Goal: Task Accomplishment & Management: Manage account settings

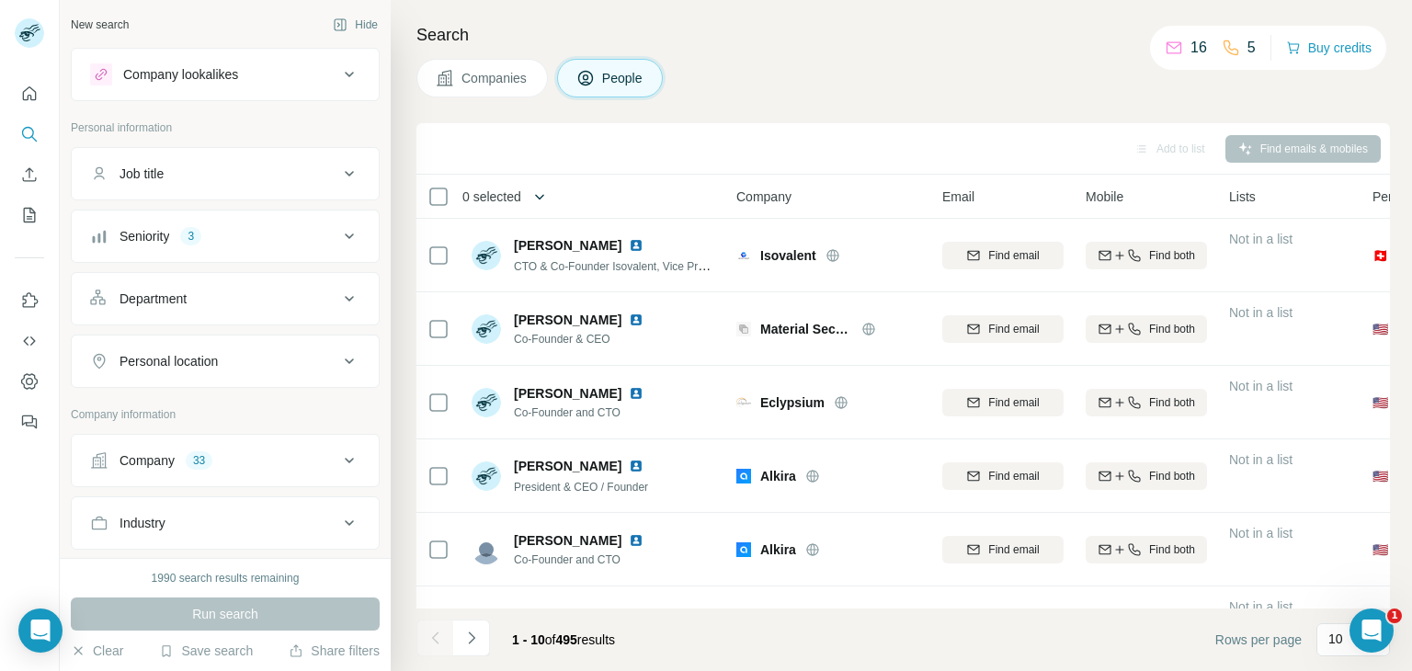
click at [539, 188] on div "Add to list Find emails & mobiles 0 selected People Company Email Mobile Lists …" at bounding box center [902, 397] width 973 height 548
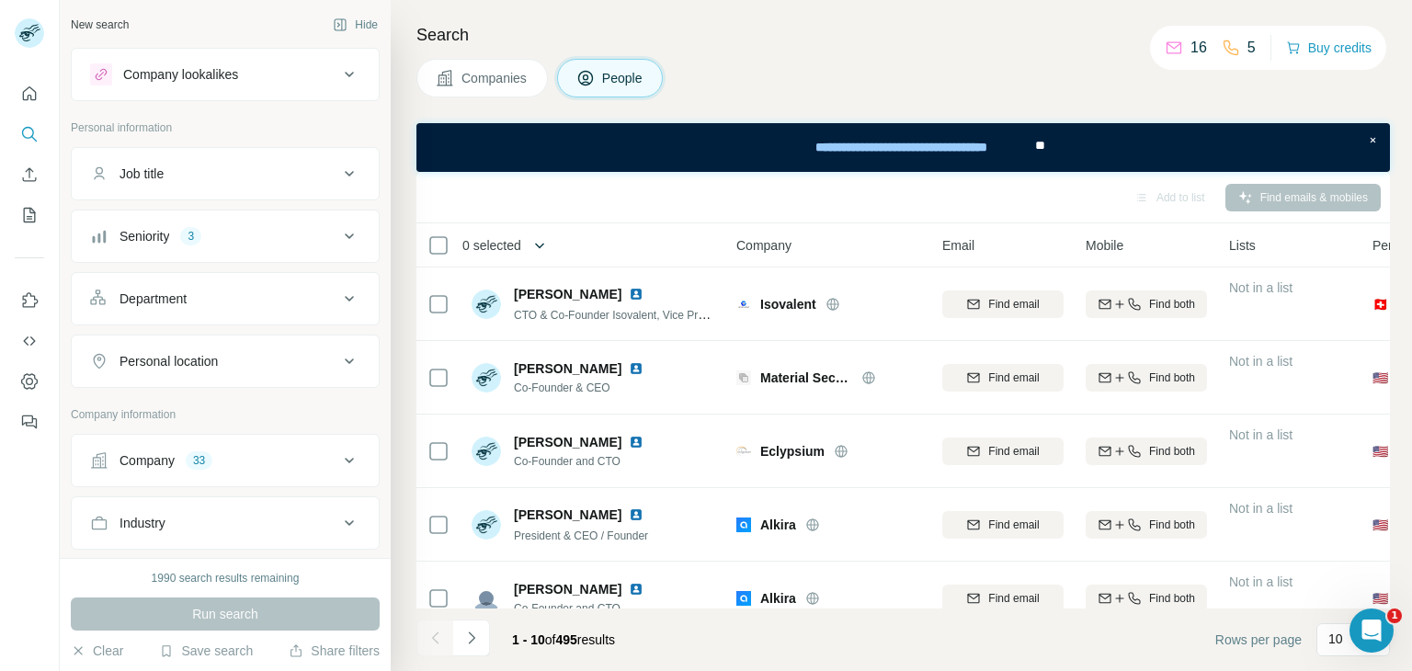
click at [537, 238] on icon "button" at bounding box center [539, 245] width 18 height 18
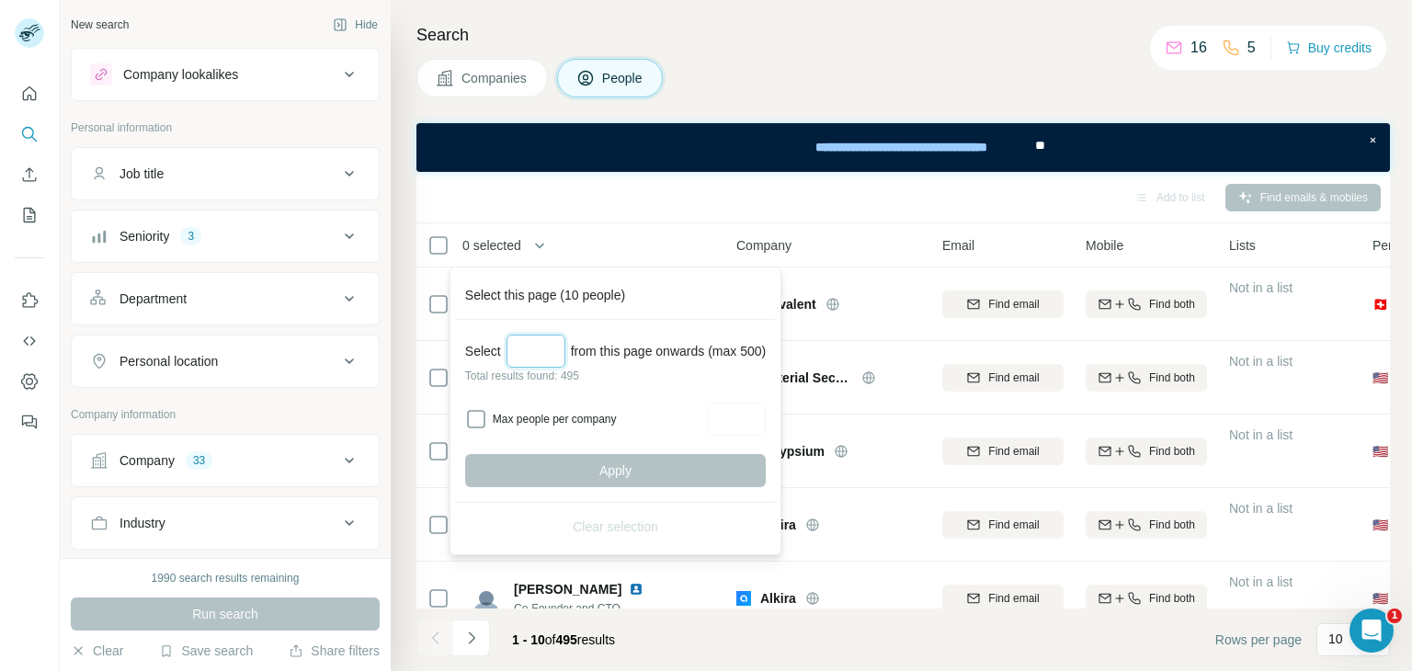
click at [530, 346] on input "Select a number (up to 500)" at bounding box center [535, 351] width 59 height 33
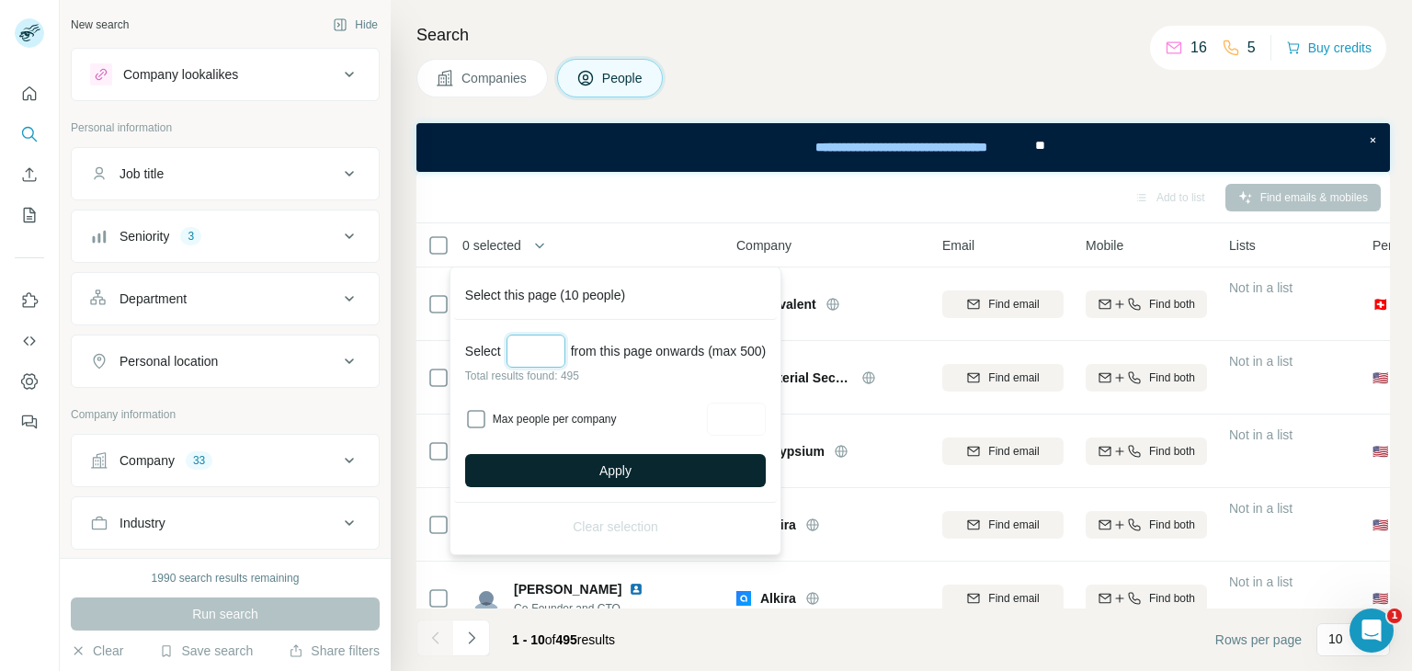
type input "***"
click at [584, 454] on button "Apply" at bounding box center [615, 470] width 301 height 33
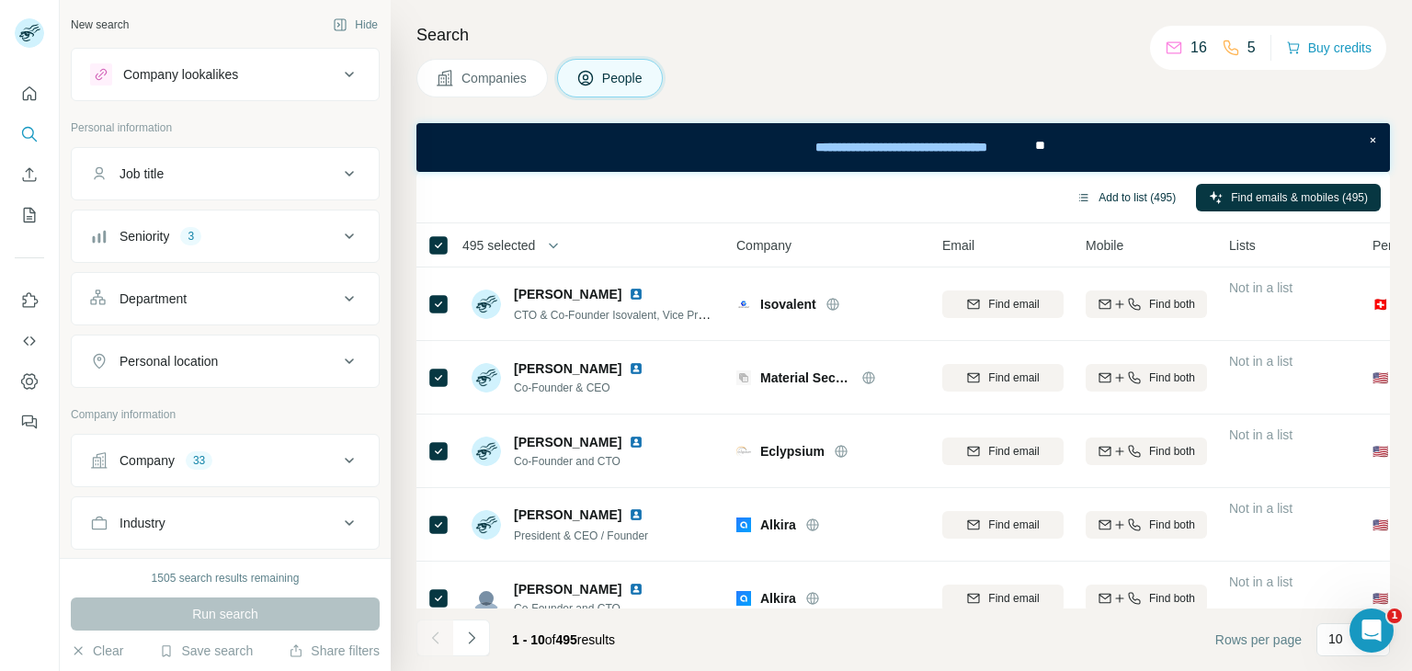
click at [1124, 198] on button "Add to list (495)" at bounding box center [1125, 198] width 125 height 28
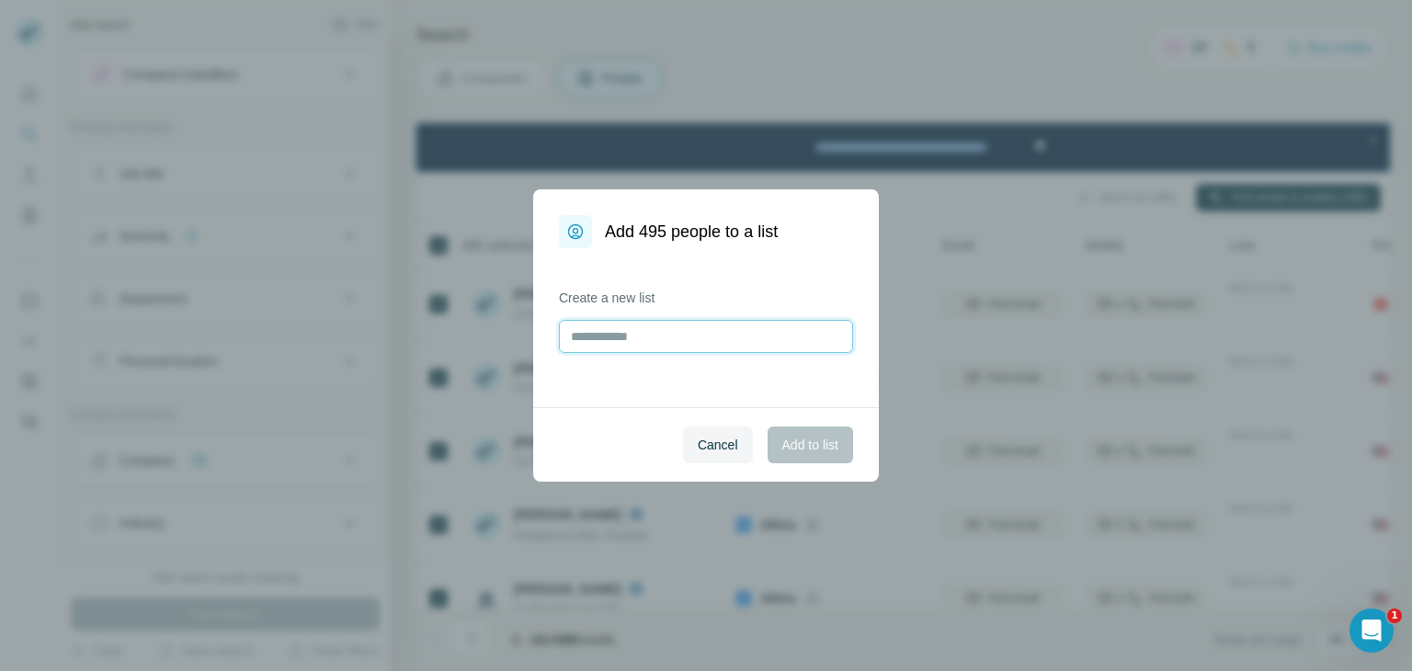
click at [690, 349] on input "text" at bounding box center [706, 336] width 294 height 33
type input "*"
type input "**********"
click at [802, 449] on span "Add to list" at bounding box center [810, 445] width 56 height 18
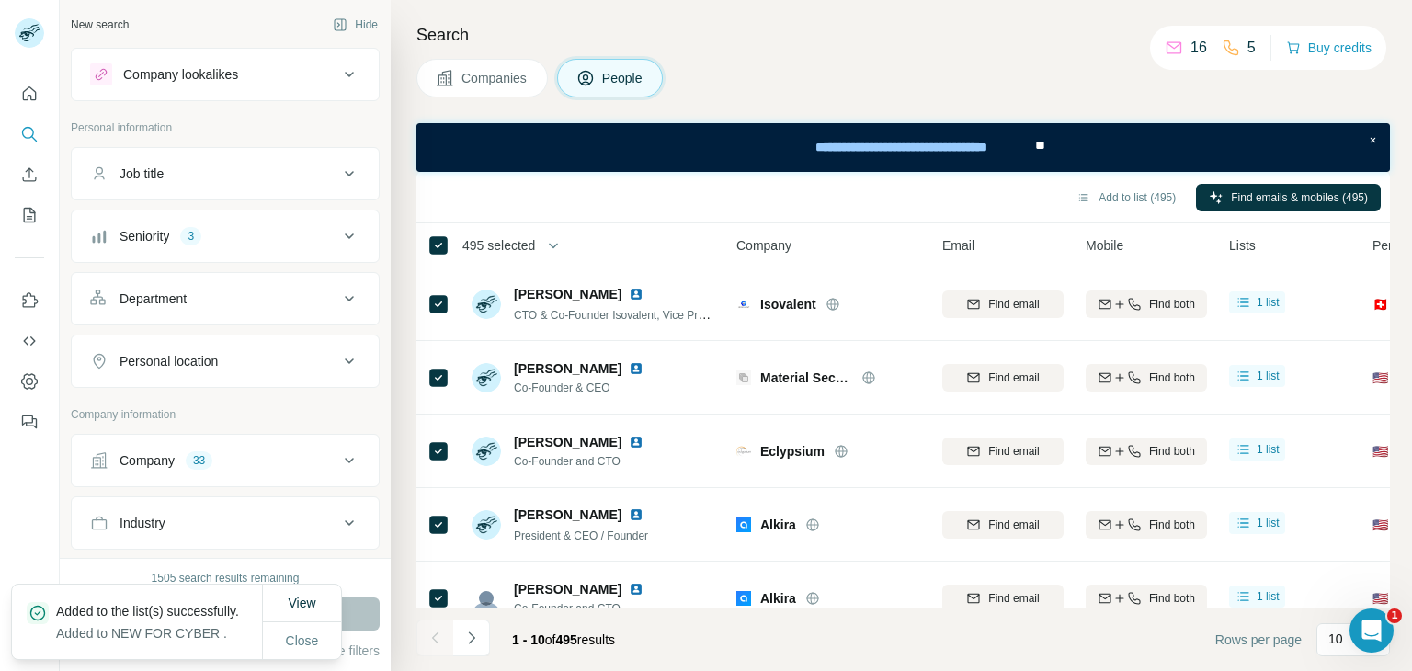
click at [338, 230] on icon at bounding box center [349, 236] width 22 height 22
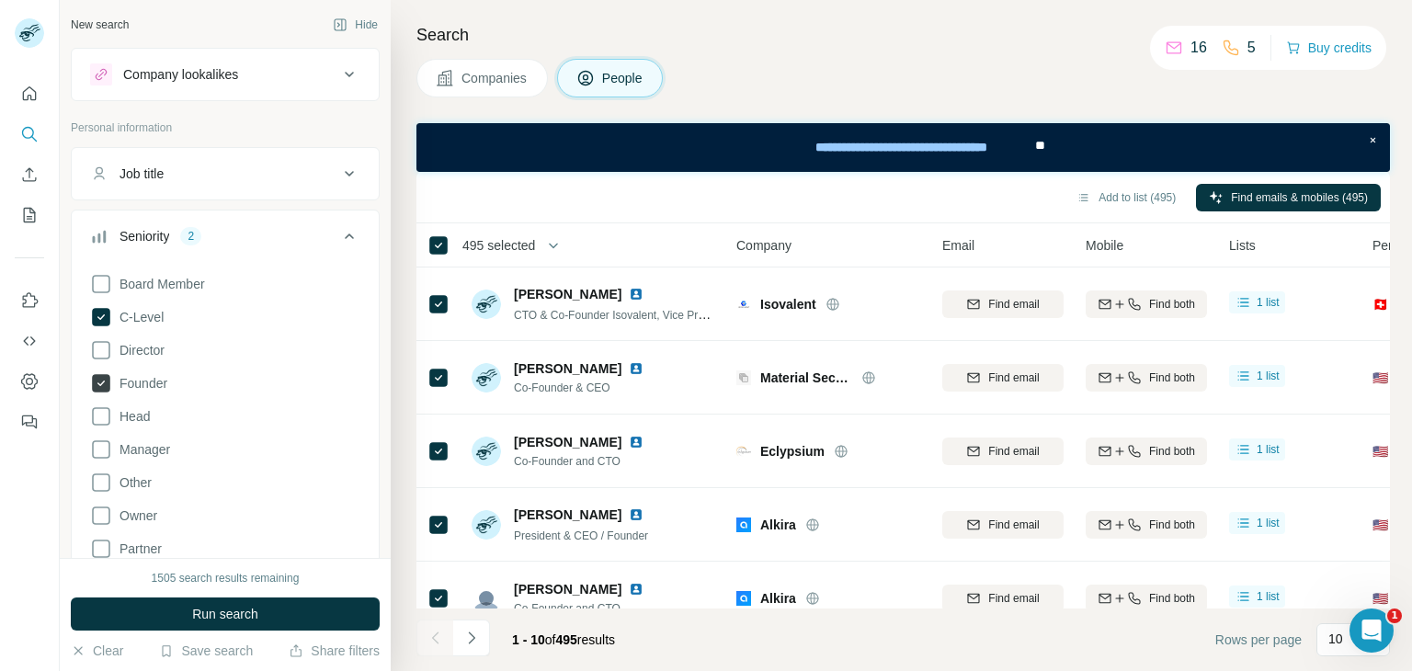
click at [105, 375] on icon at bounding box center [101, 383] width 18 height 18
click at [104, 353] on icon at bounding box center [101, 350] width 22 height 22
drag, startPoint x: 104, startPoint y: 353, endPoint x: 104, endPoint y: 334, distance: 19.3
click at [104, 352] on icon at bounding box center [101, 350] width 18 height 18
click at [103, 321] on icon at bounding box center [101, 317] width 18 height 18
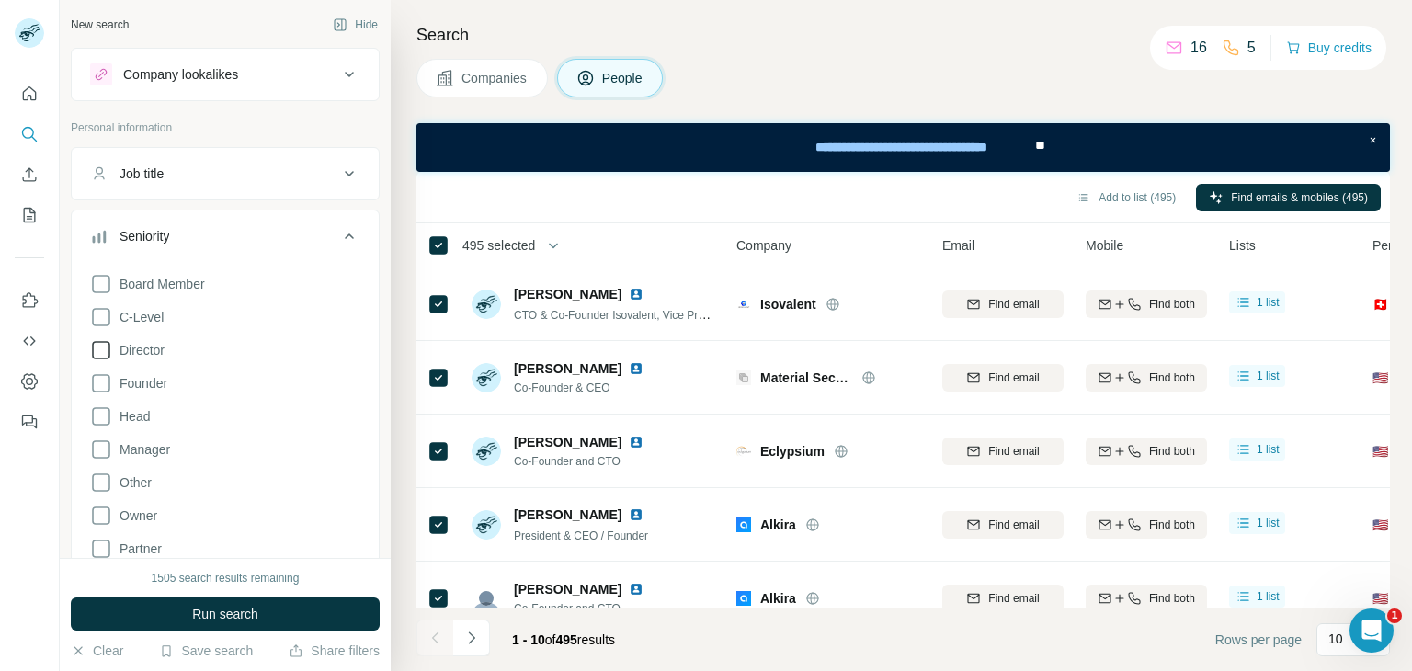
click at [99, 346] on icon at bounding box center [101, 350] width 22 height 22
click at [135, 614] on button "Run search" at bounding box center [225, 613] width 309 height 33
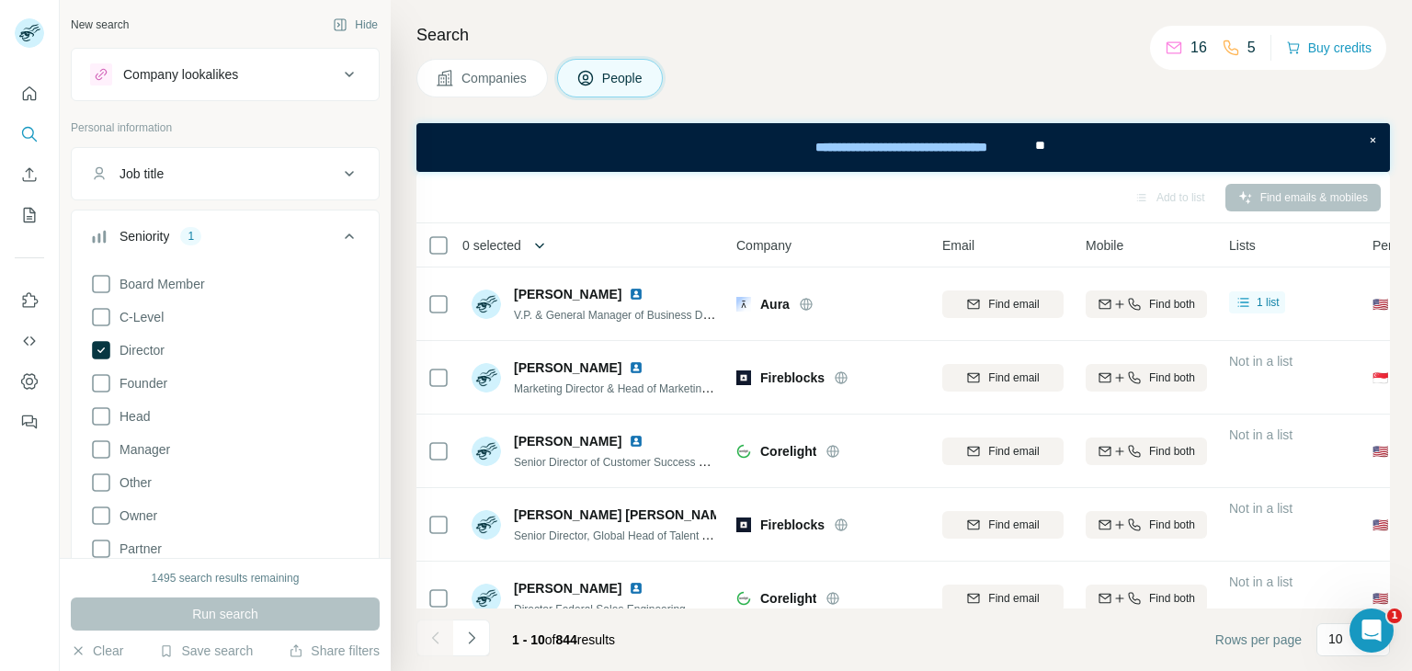
click at [541, 240] on icon "button" at bounding box center [539, 245] width 18 height 18
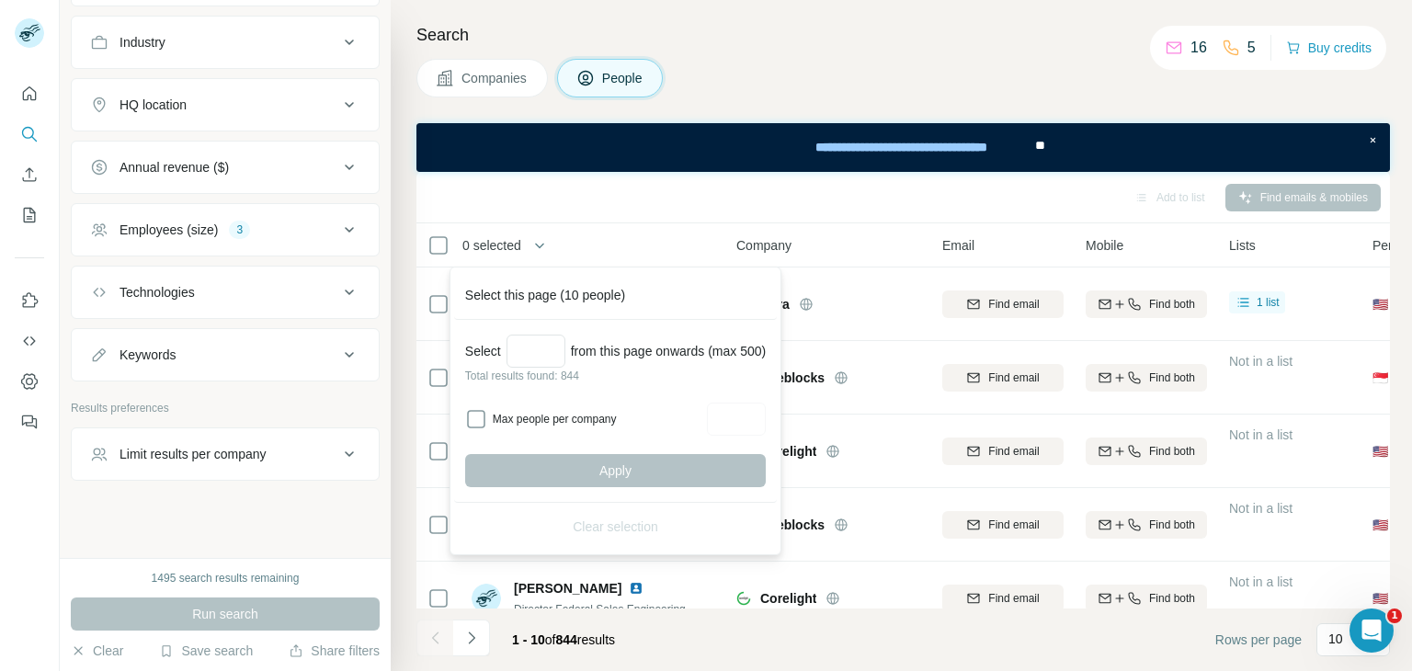
scroll to position [643, 0]
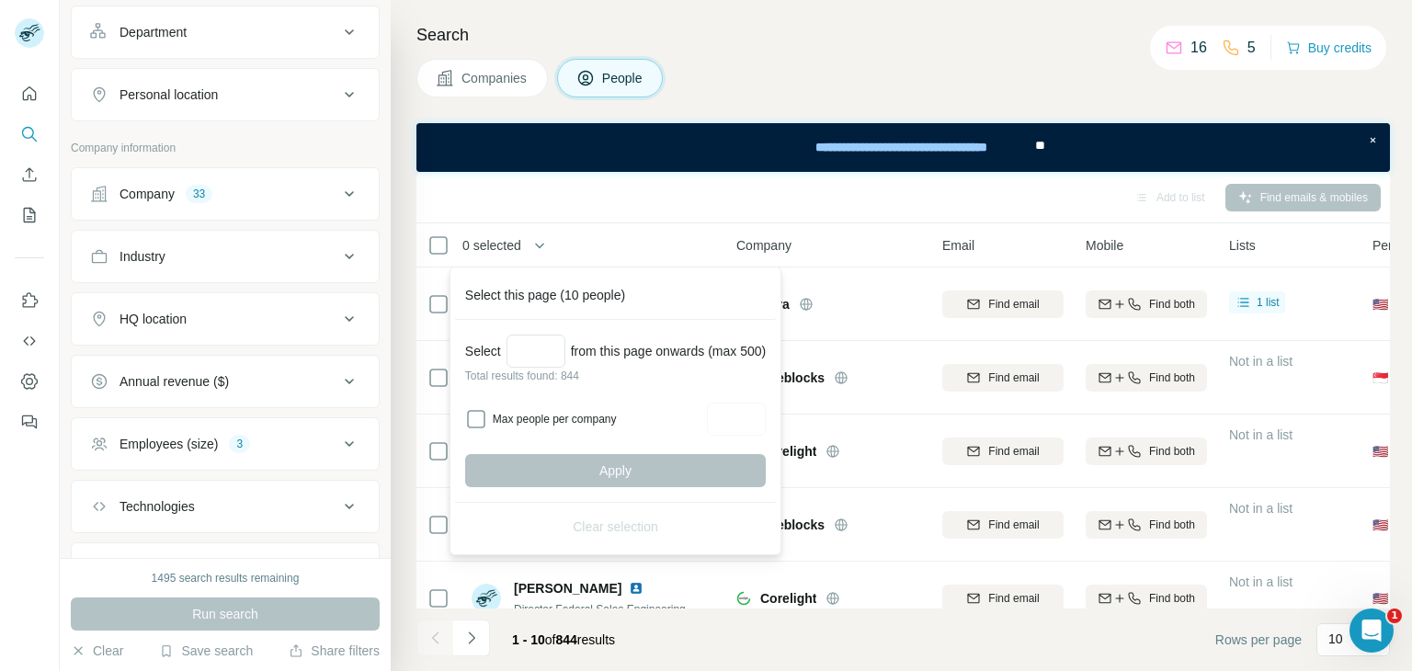
click at [320, 440] on div "Employees (size) 3" at bounding box center [214, 444] width 248 height 18
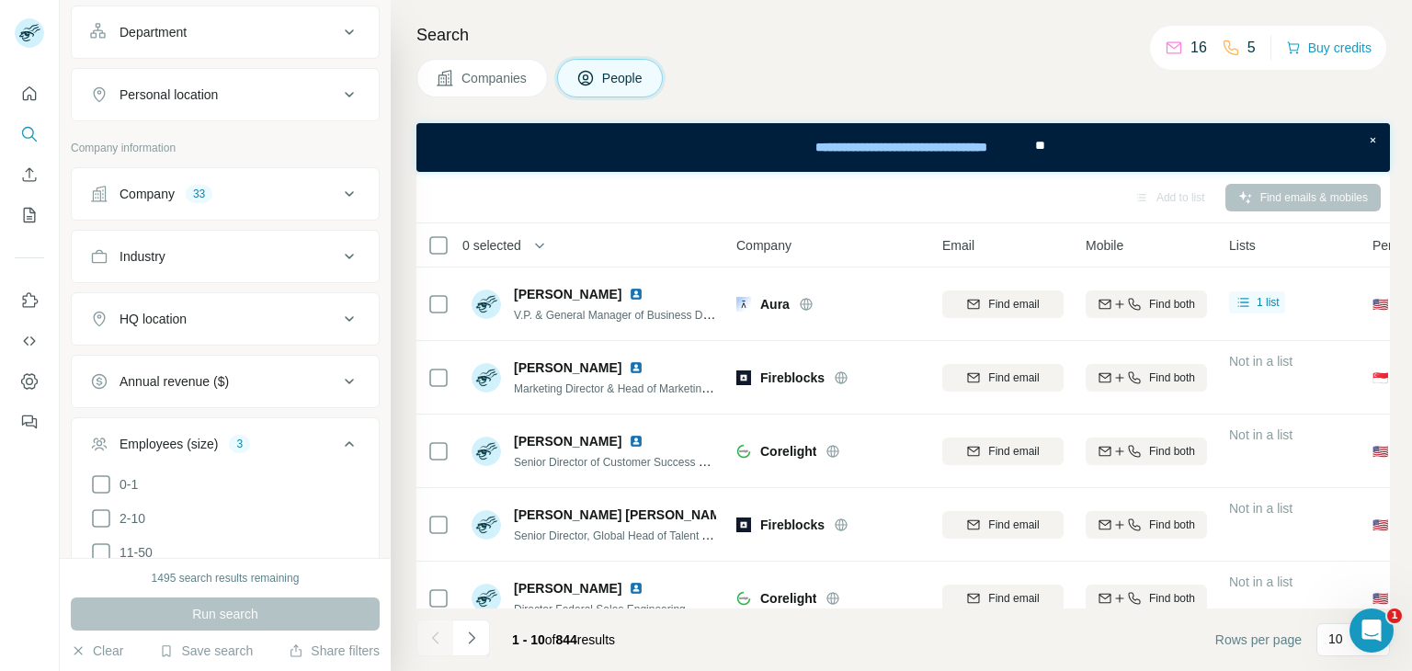
scroll to position [857, 0]
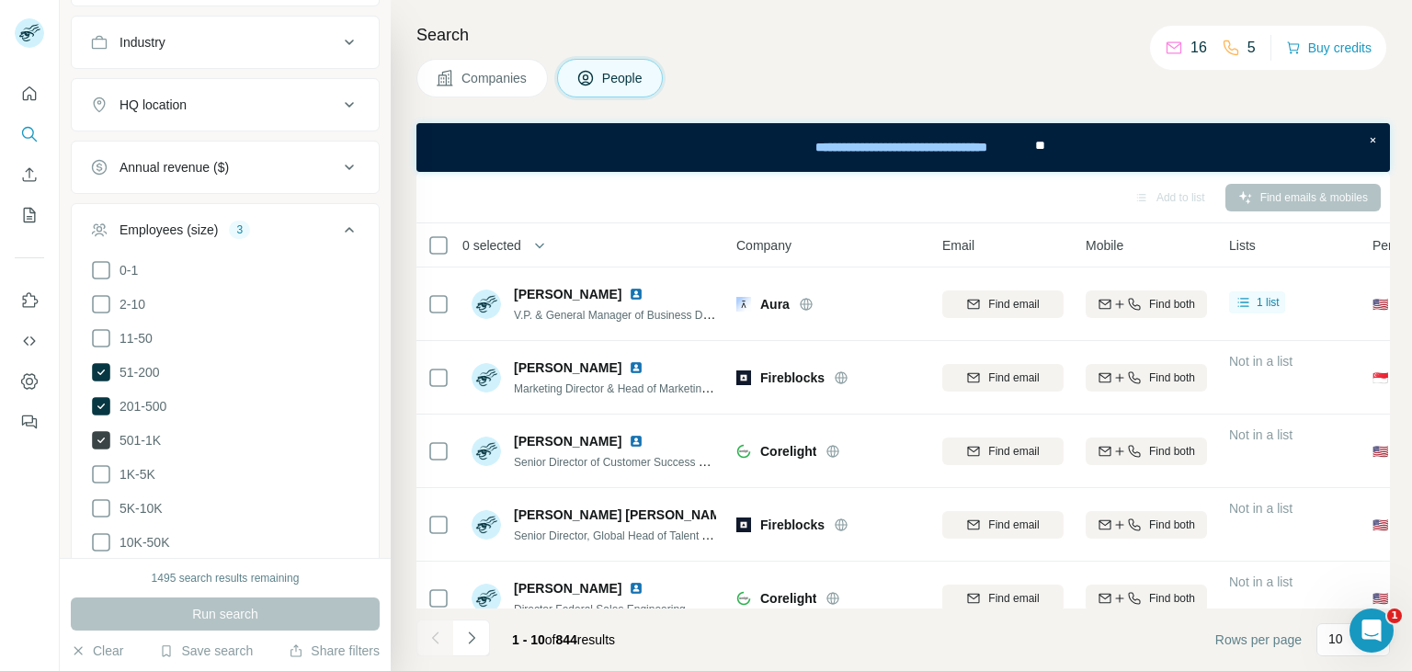
click at [96, 431] on icon at bounding box center [101, 440] width 18 height 18
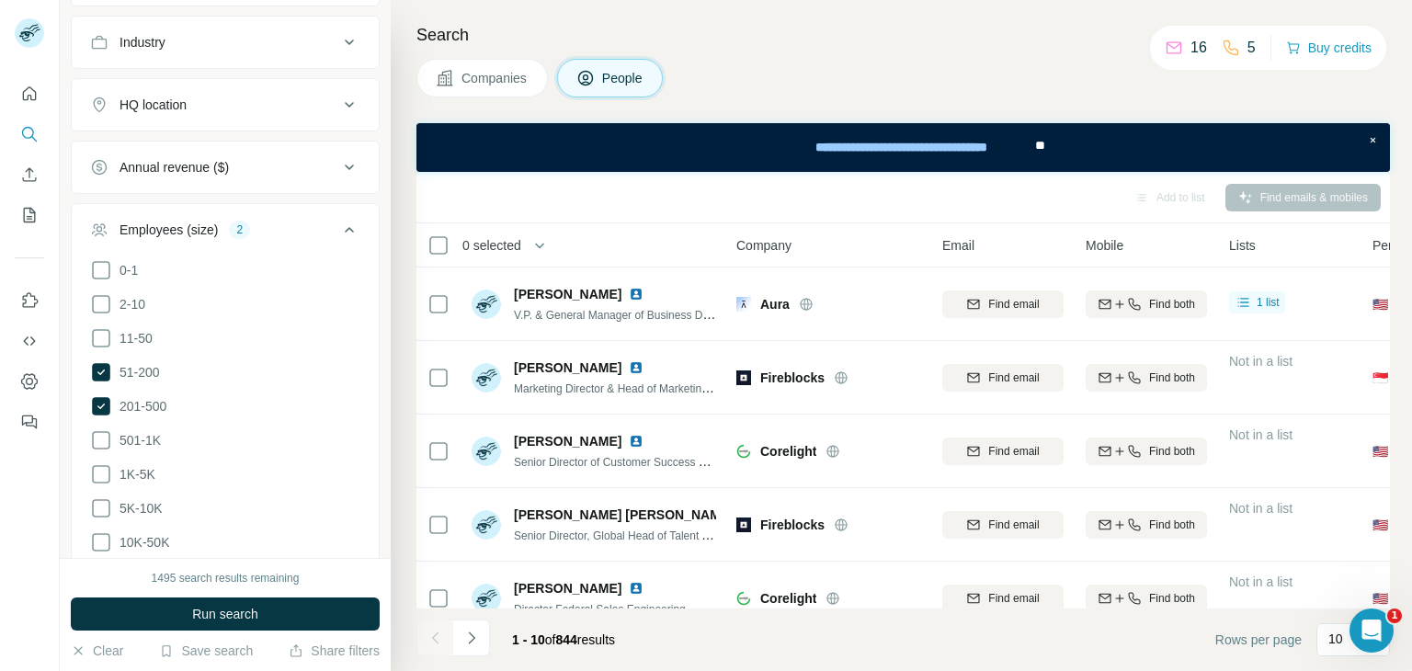
click at [140, 605] on button "Run search" at bounding box center [225, 613] width 309 height 33
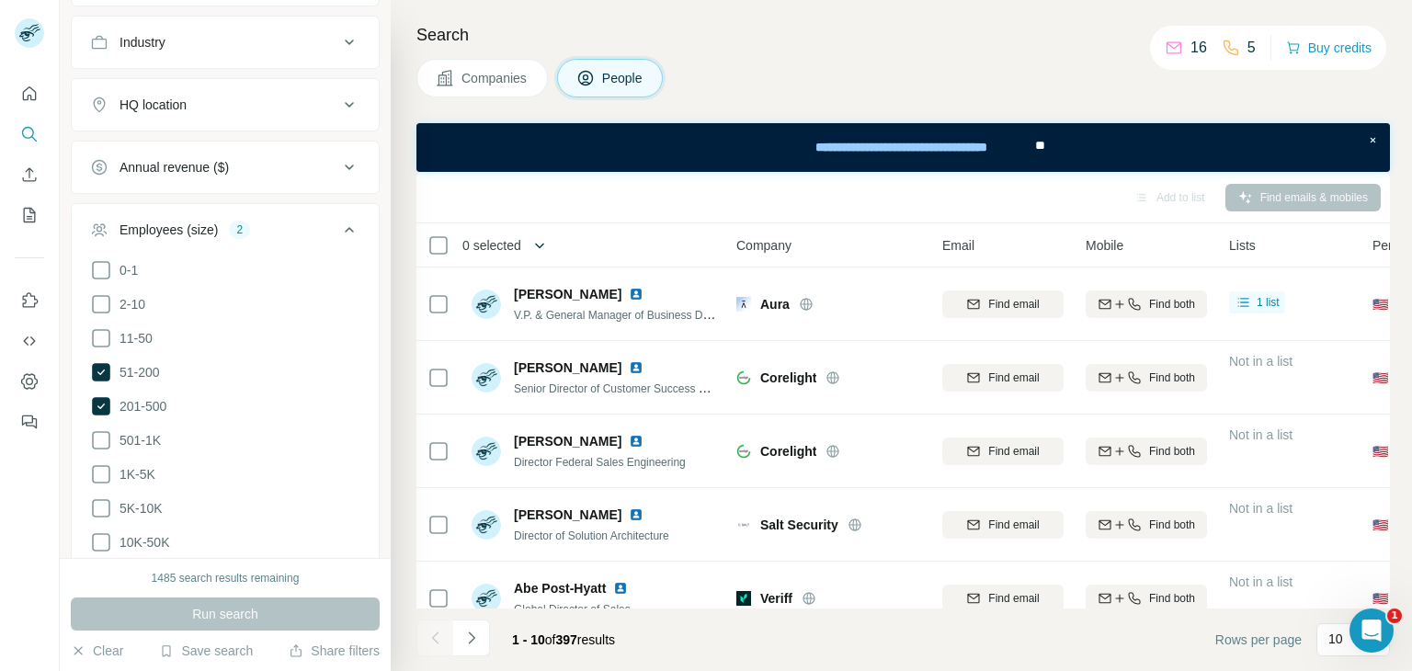
click at [534, 245] on icon "button" at bounding box center [539, 245] width 18 height 18
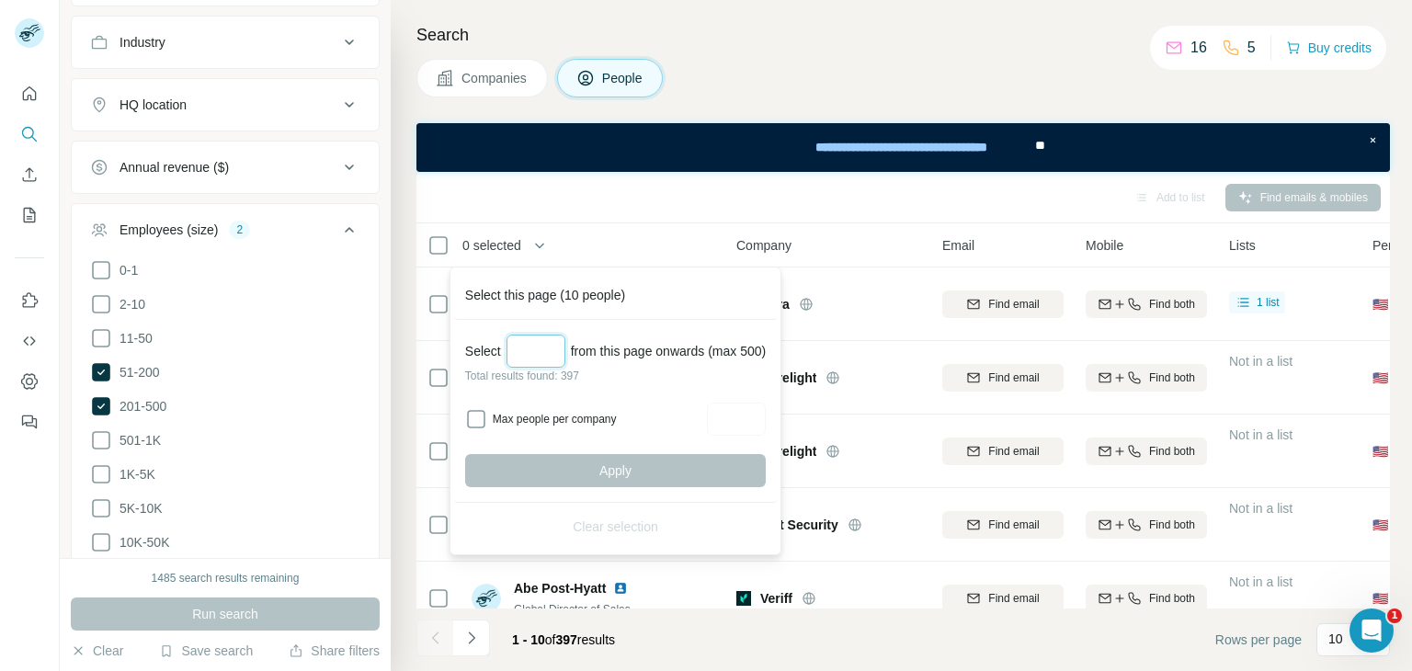
click at [536, 344] on input "Select a number (up to 500)" at bounding box center [535, 351] width 59 height 33
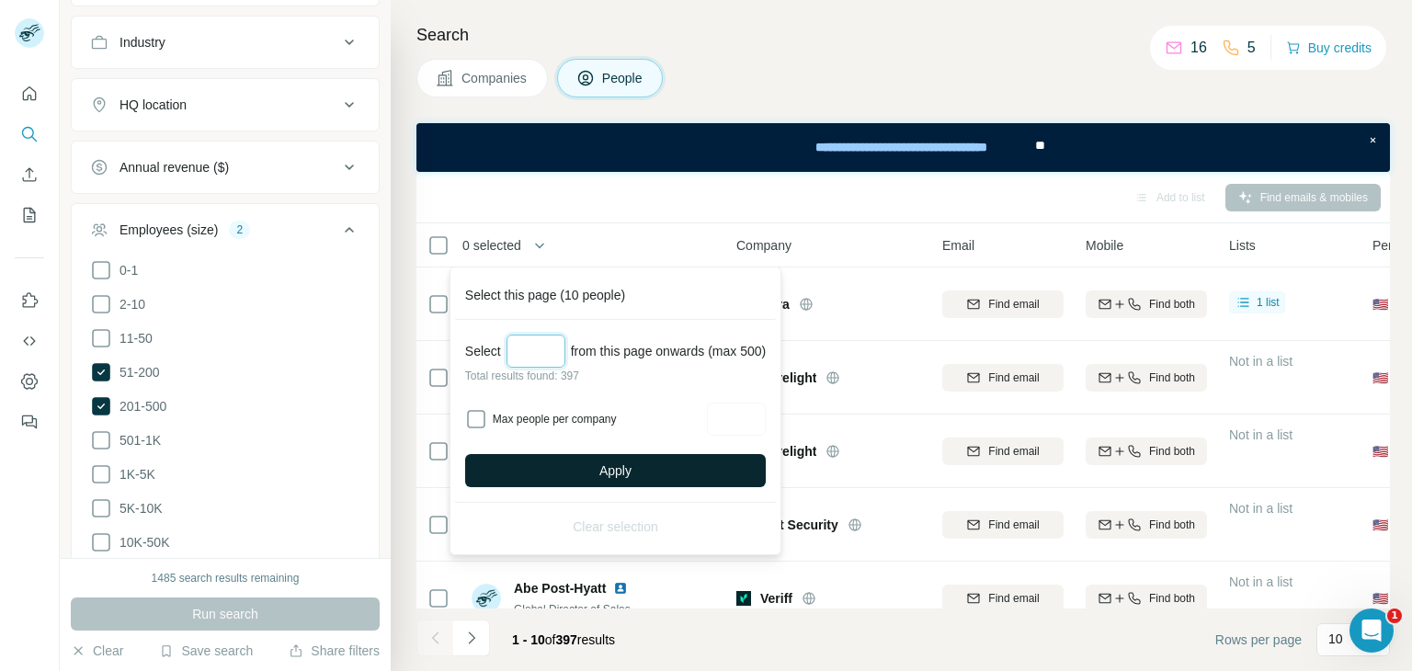
type input "***"
click at [613, 469] on span "Apply" at bounding box center [615, 470] width 32 height 18
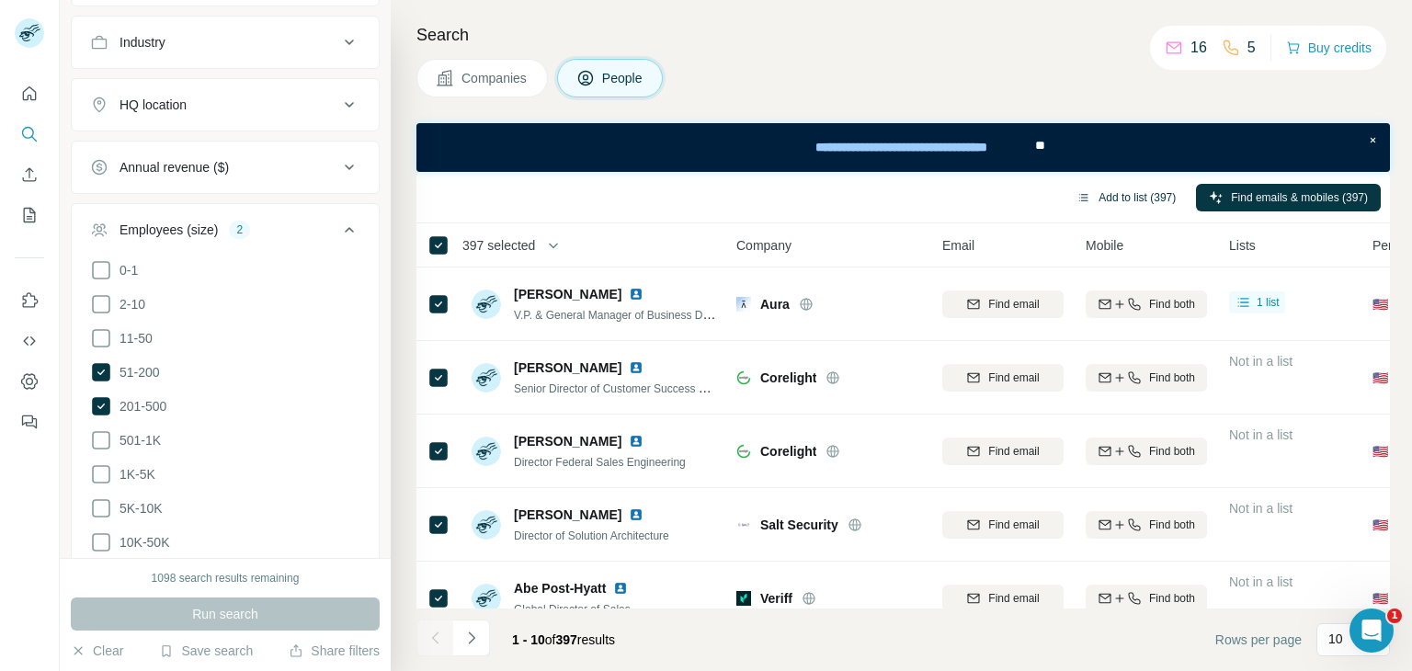
click at [1121, 201] on button "Add to list (397)" at bounding box center [1125, 198] width 125 height 28
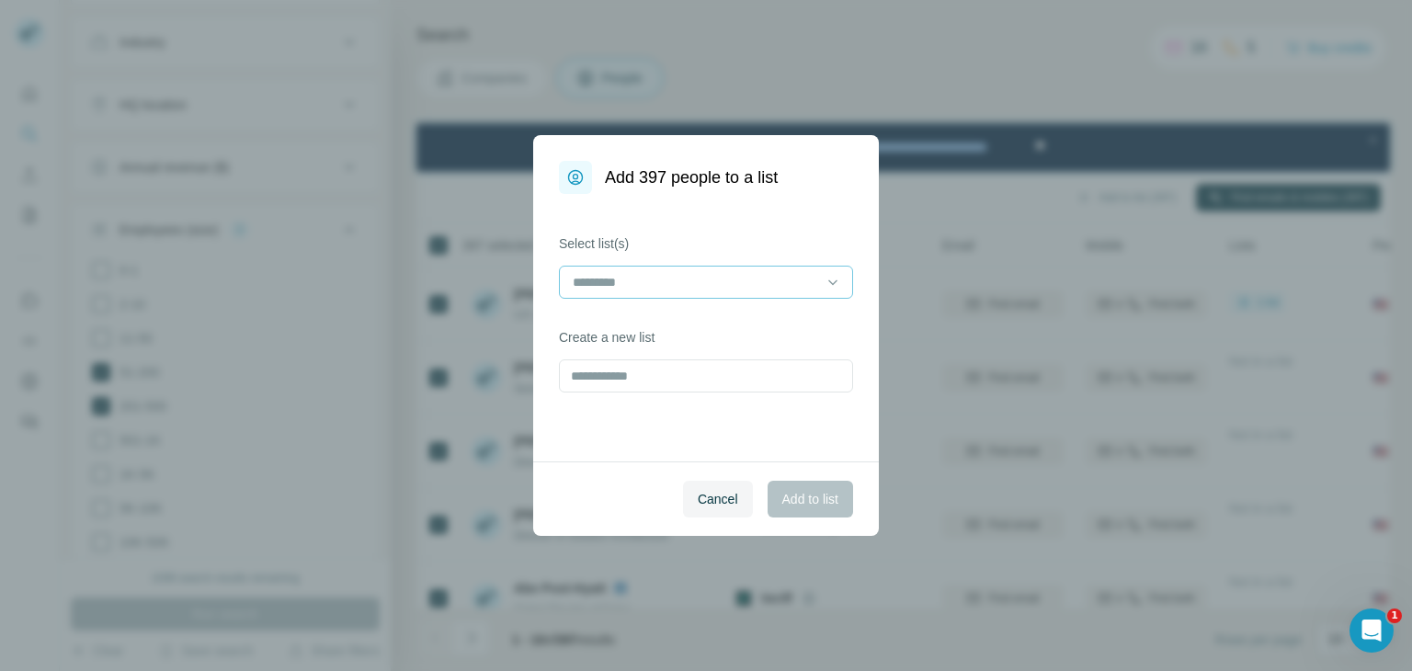
click at [818, 275] on input at bounding box center [695, 282] width 248 height 20
click at [615, 316] on p "NEW FOR CYBER" at bounding box center [628, 323] width 108 height 18
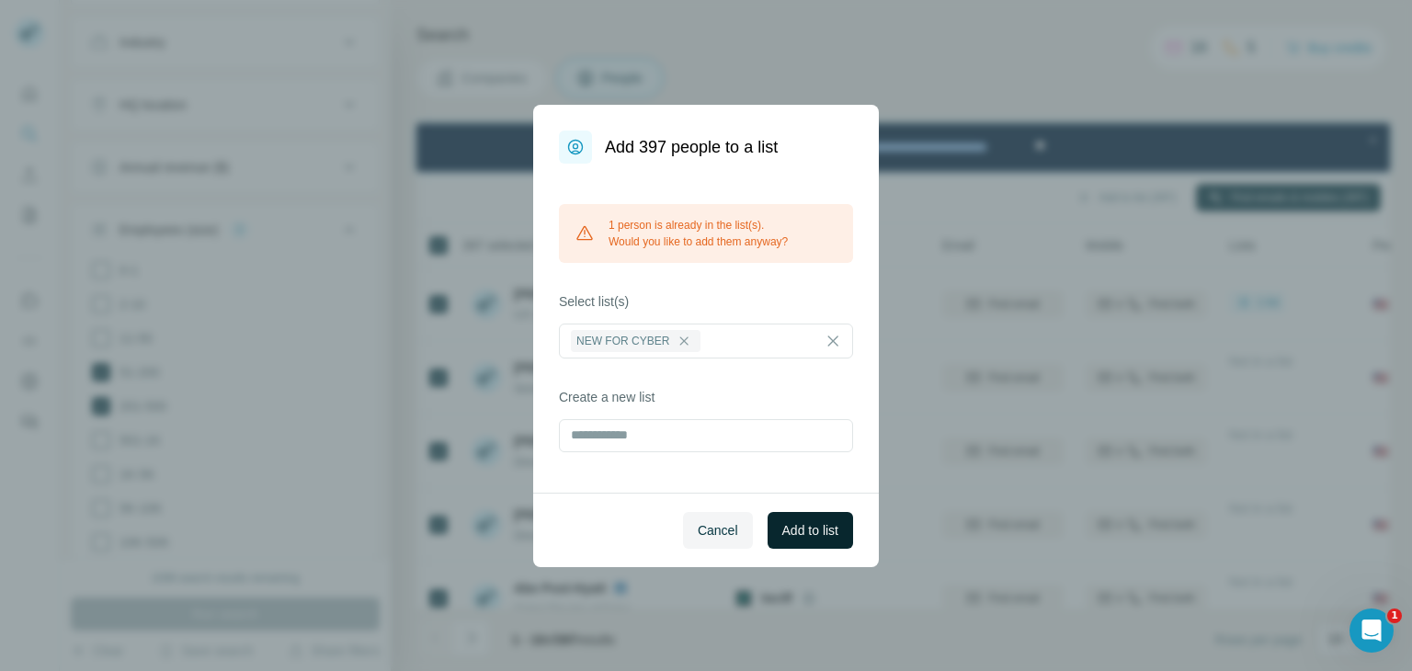
click at [815, 528] on span "Add to list" at bounding box center [810, 530] width 56 height 18
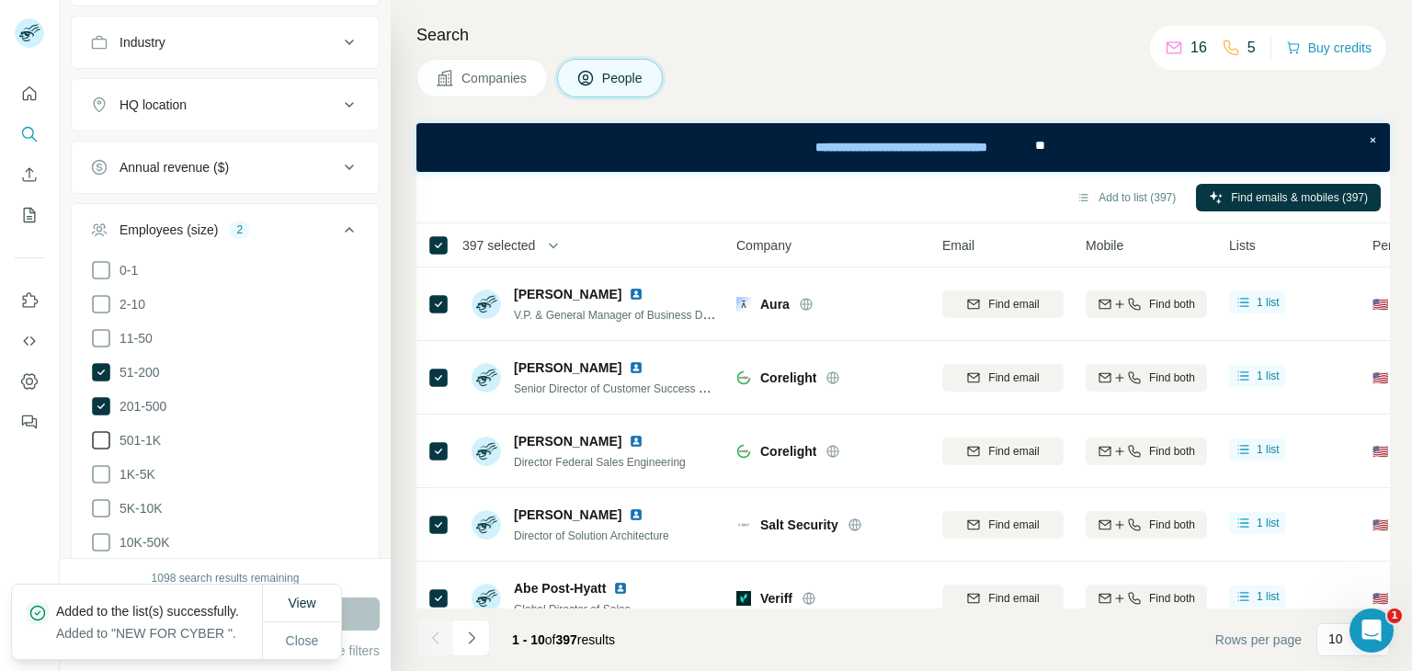
click at [100, 433] on icon at bounding box center [101, 440] width 22 height 22
click at [99, 405] on icon at bounding box center [101, 406] width 18 height 18
click at [103, 376] on icon at bounding box center [101, 372] width 18 height 18
click at [364, 614] on button "Run search" at bounding box center [225, 613] width 309 height 33
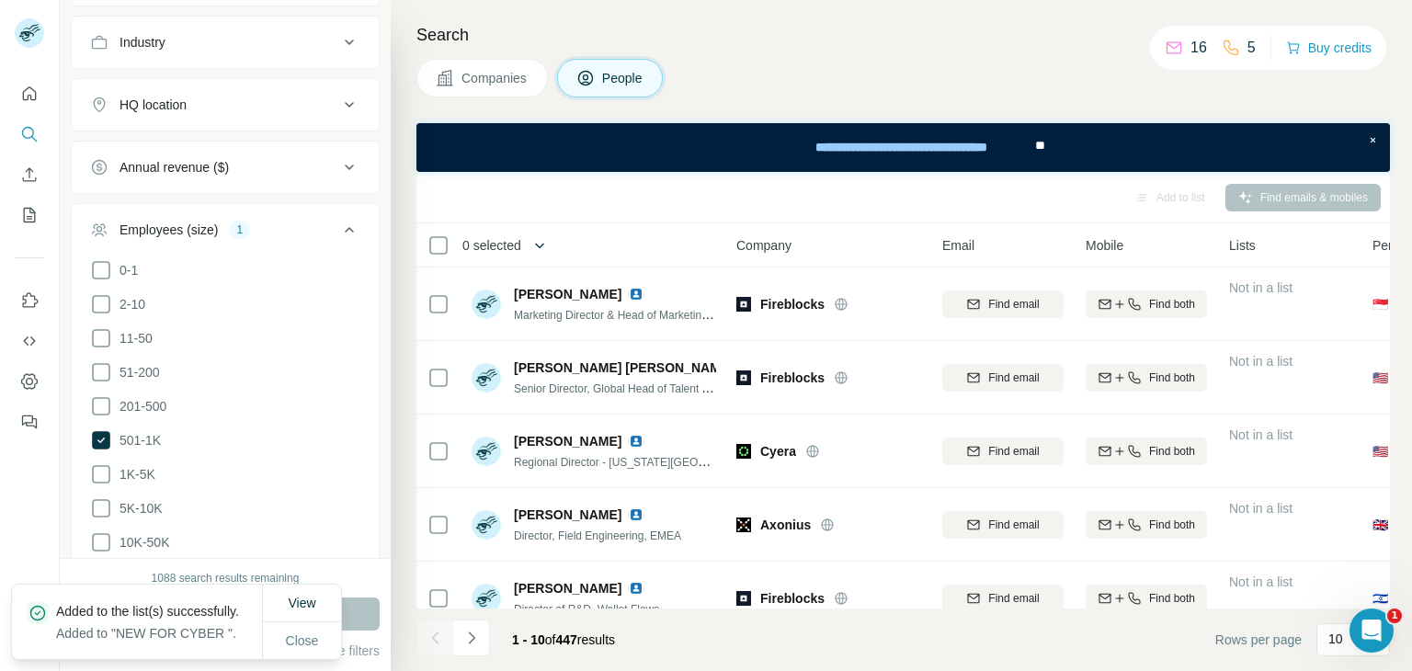
click at [545, 239] on icon "button" at bounding box center [539, 245] width 18 height 18
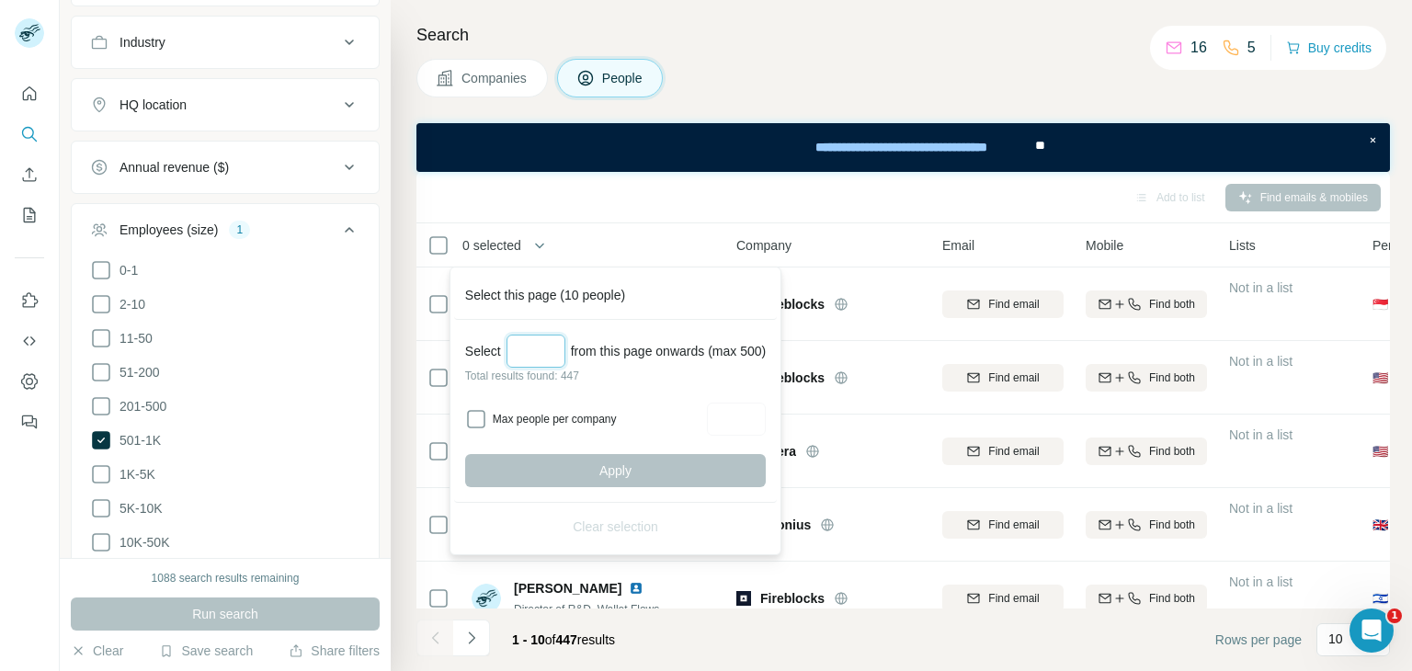
click at [539, 346] on input "Select a number (up to 500)" at bounding box center [535, 351] width 59 height 33
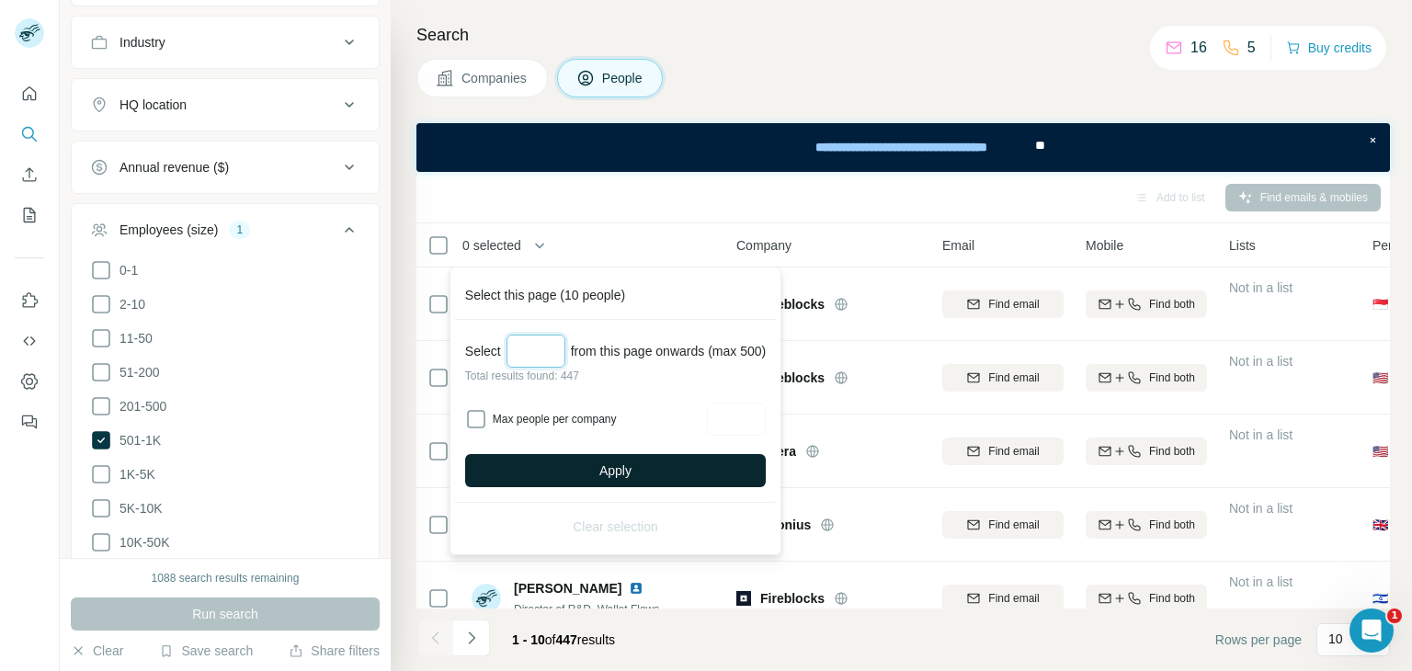
type input "***"
click at [596, 477] on button "Apply" at bounding box center [615, 470] width 301 height 33
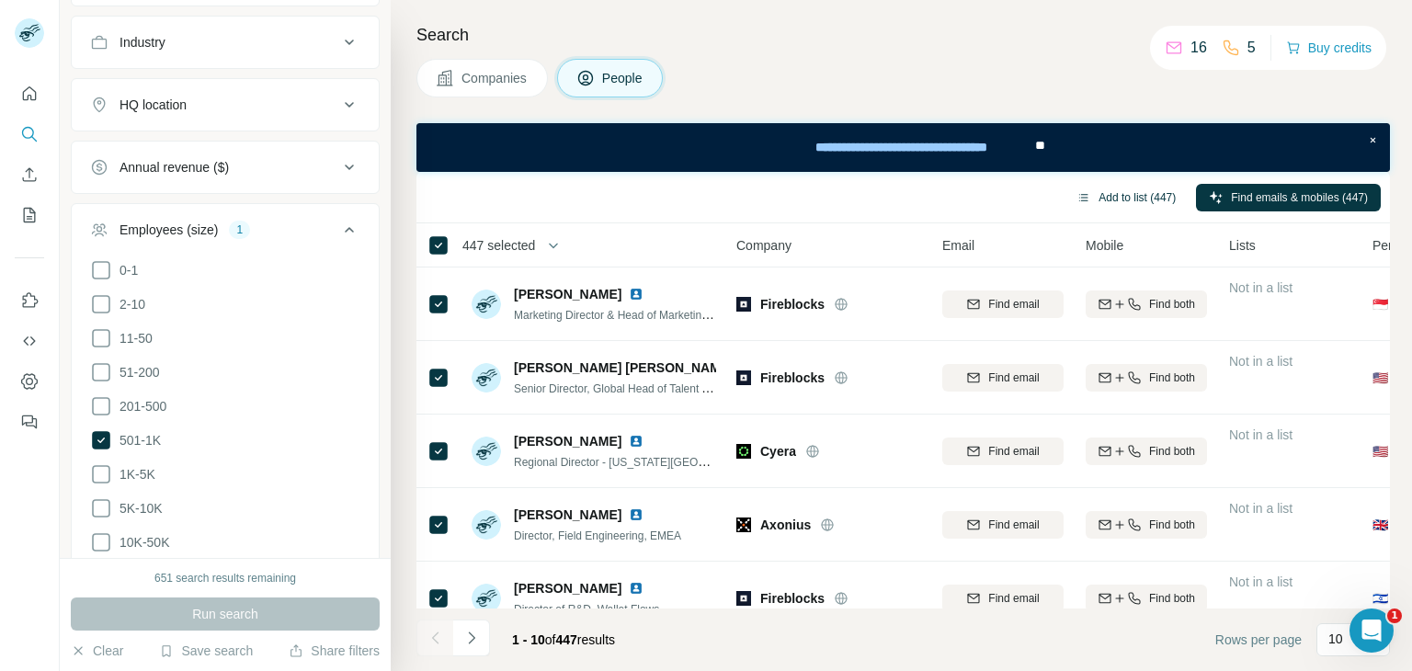
click at [1115, 192] on button "Add to list (447)" at bounding box center [1125, 198] width 125 height 28
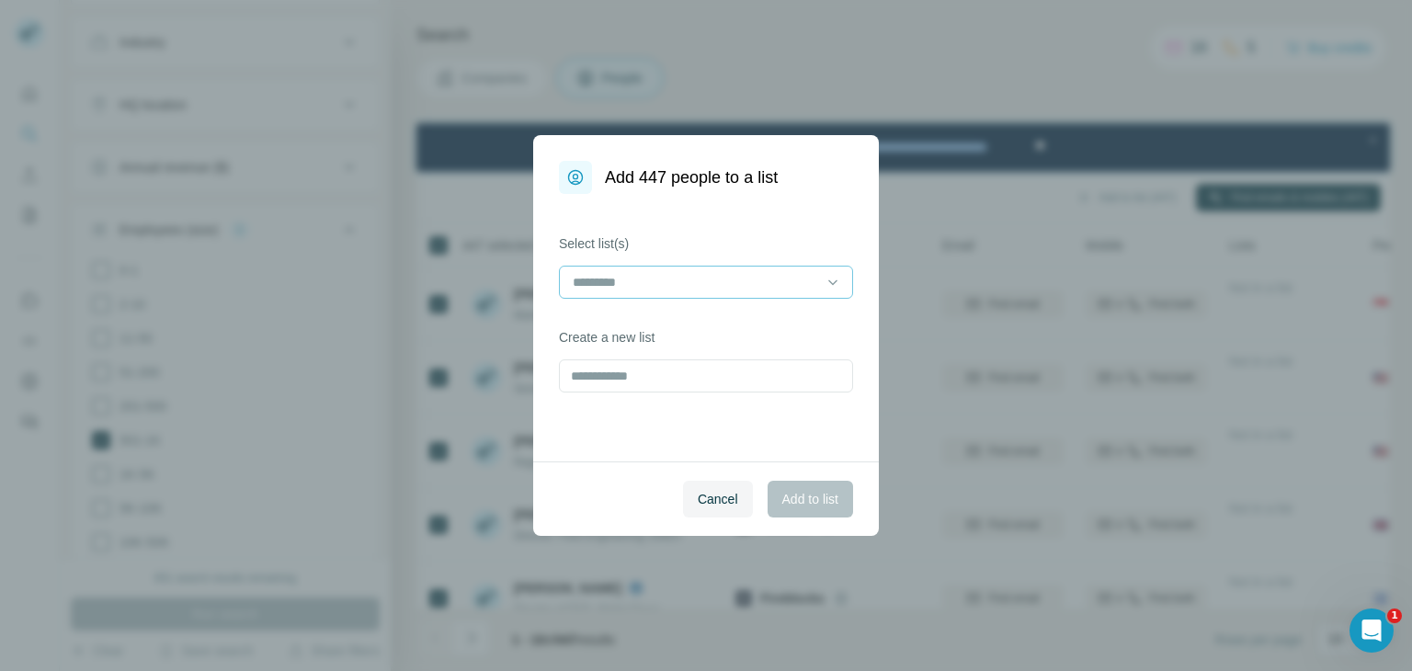
click at [711, 282] on input at bounding box center [695, 282] width 248 height 20
click at [655, 314] on p "NEW FOR CYBER" at bounding box center [628, 323] width 108 height 18
click at [820, 495] on span "Add to list" at bounding box center [810, 499] width 56 height 18
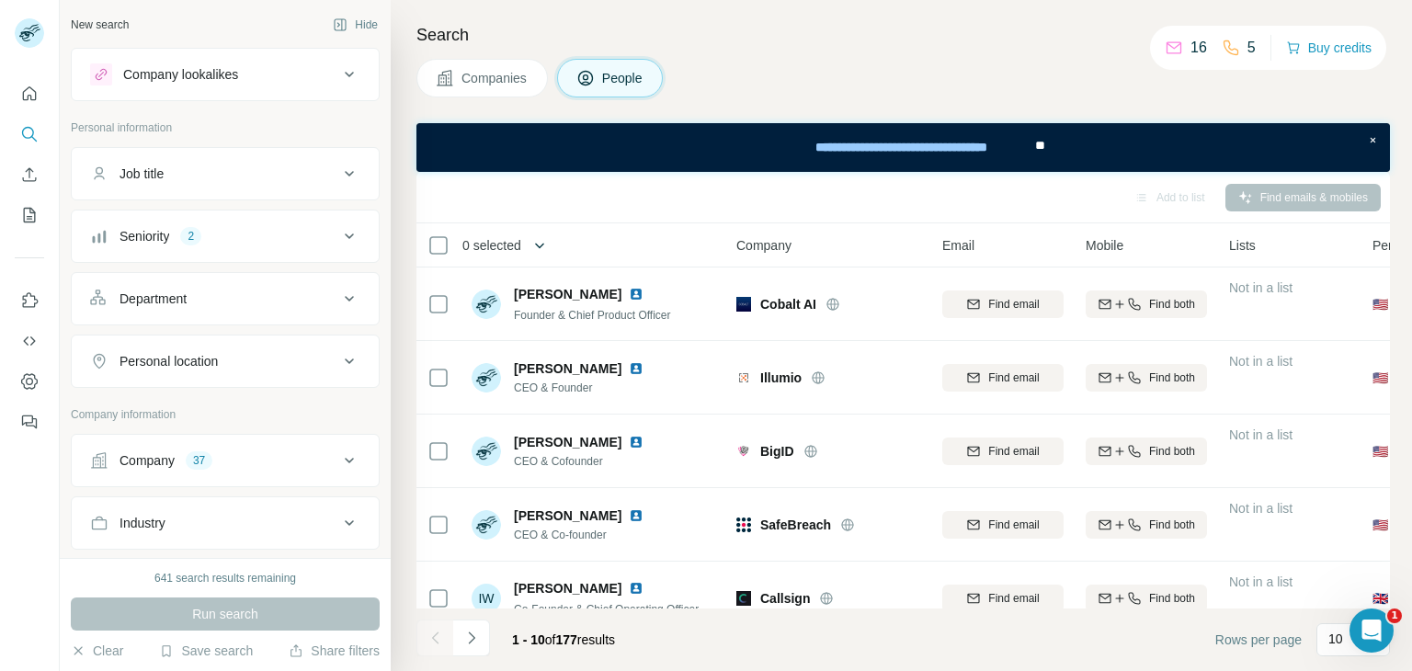
click at [537, 245] on icon "button" at bounding box center [539, 246] width 9 height 6
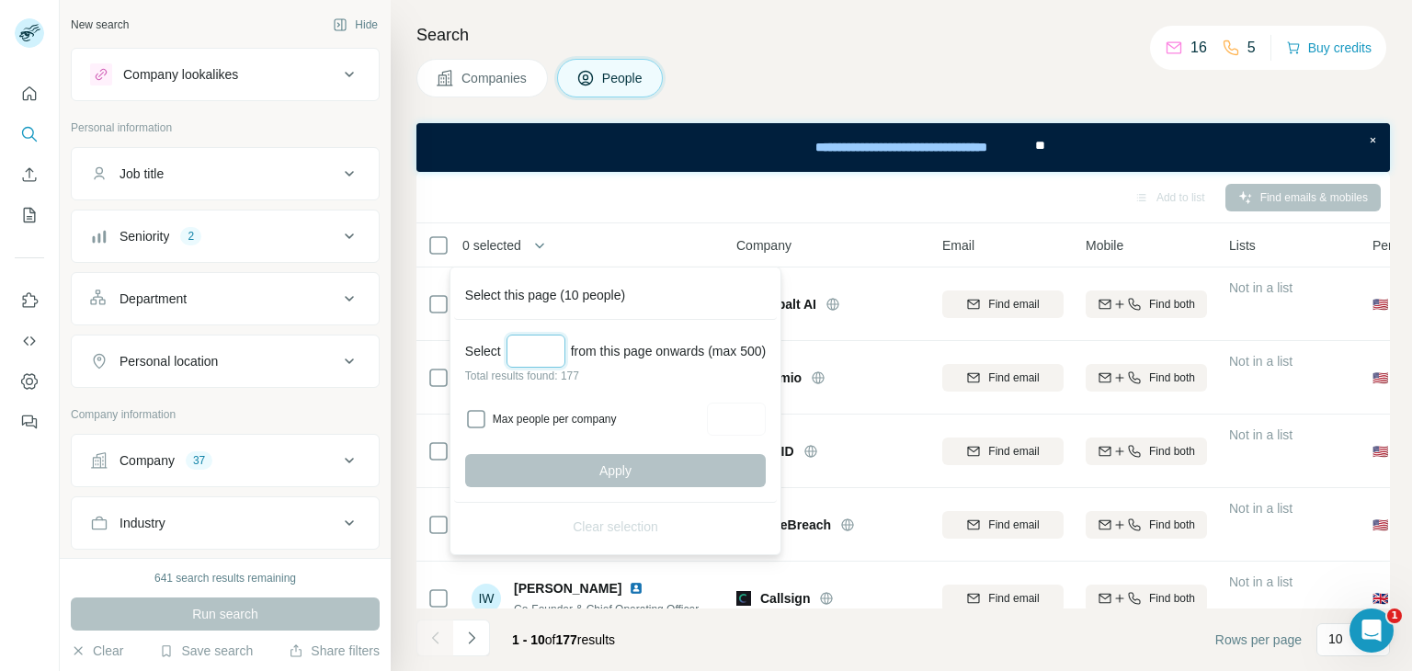
click at [528, 335] on input "Select a number (up to 500)" at bounding box center [535, 351] width 59 height 33
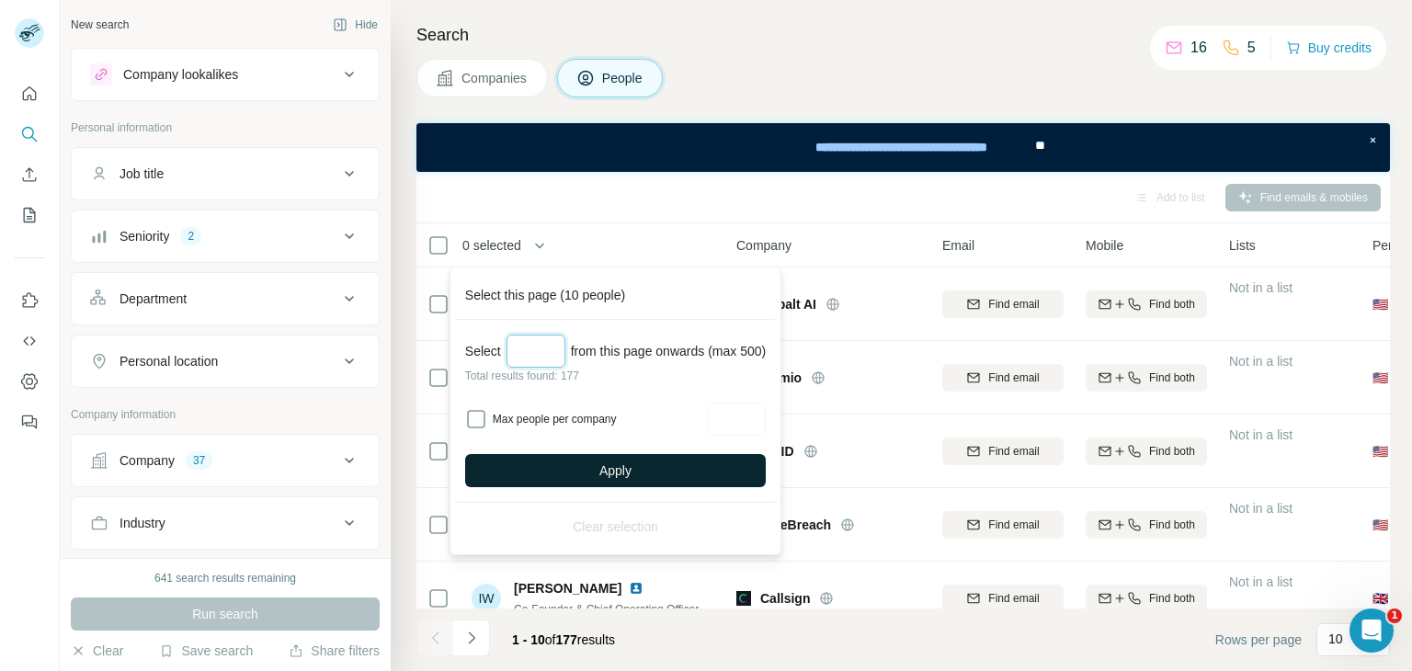
type input "***"
click at [647, 460] on button "Apply" at bounding box center [615, 470] width 301 height 33
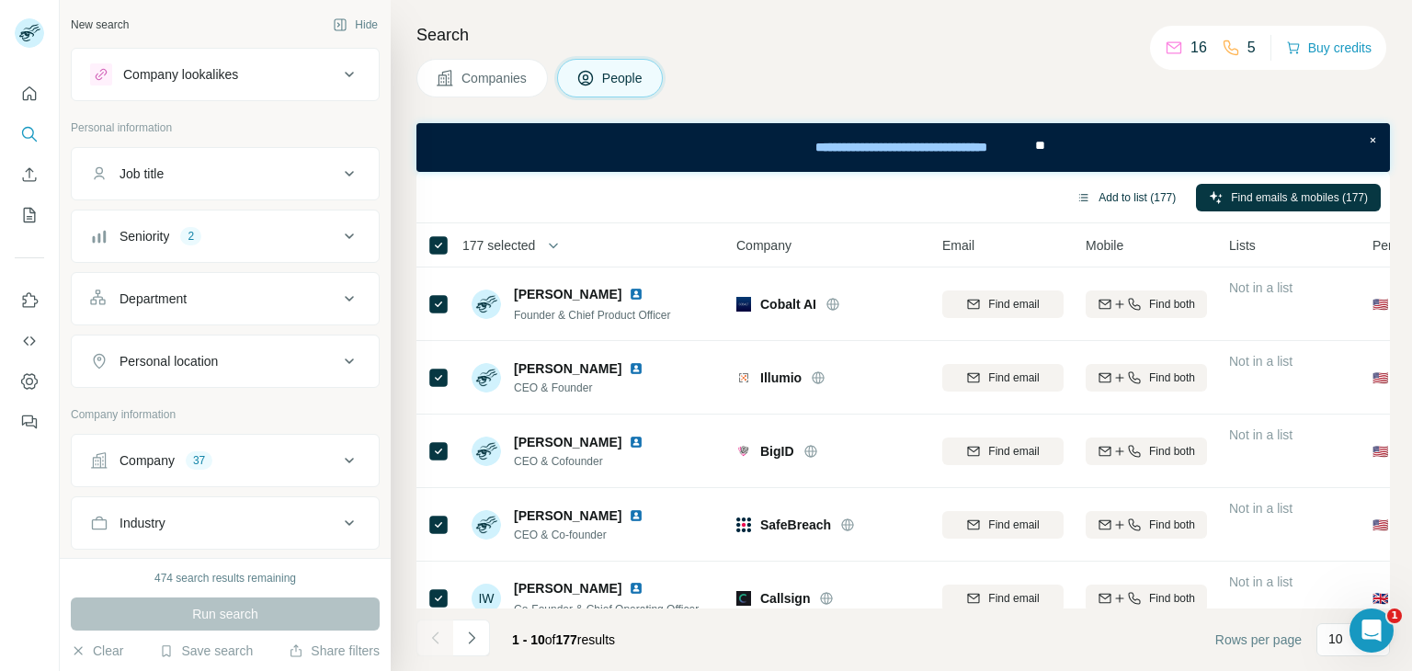
click at [1157, 200] on button "Add to list (177)" at bounding box center [1125, 198] width 125 height 28
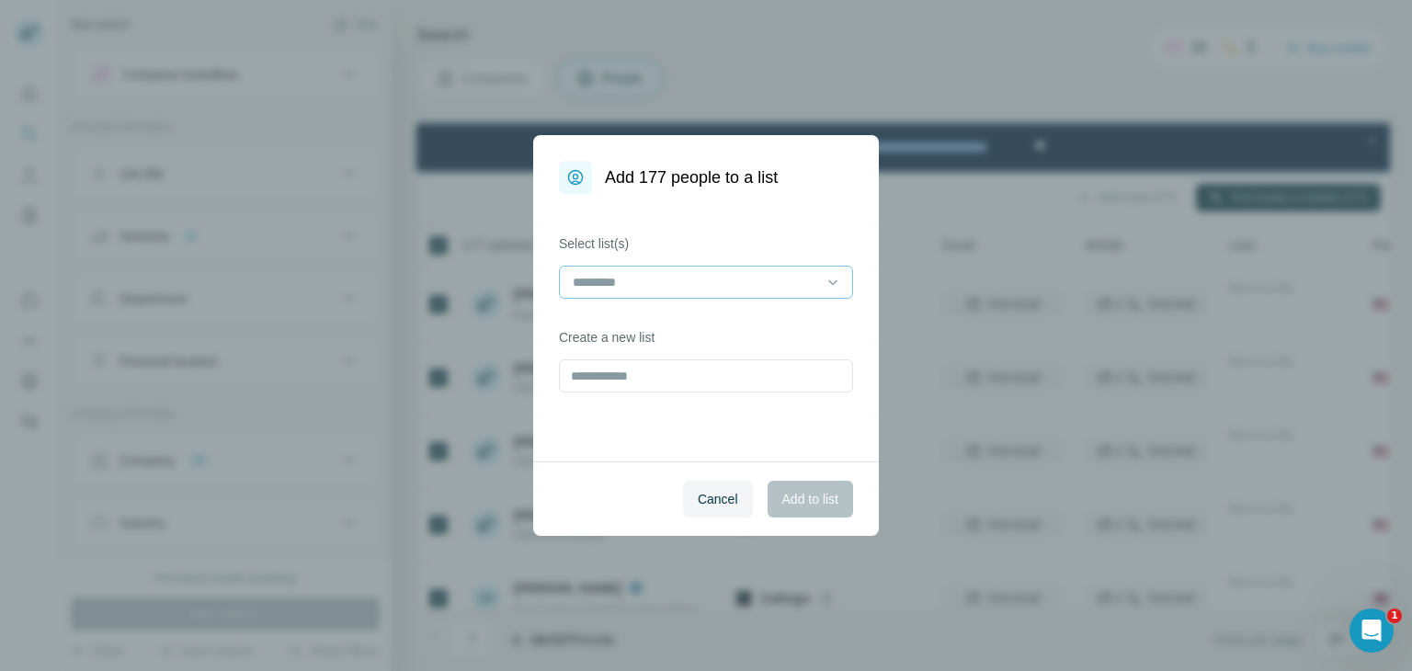
click at [787, 280] on input at bounding box center [695, 282] width 248 height 20
click at [701, 327] on div "NEW FOR CYBER" at bounding box center [705, 323] width 263 height 18
click at [835, 508] on button "Add to list" at bounding box center [809, 499] width 85 height 37
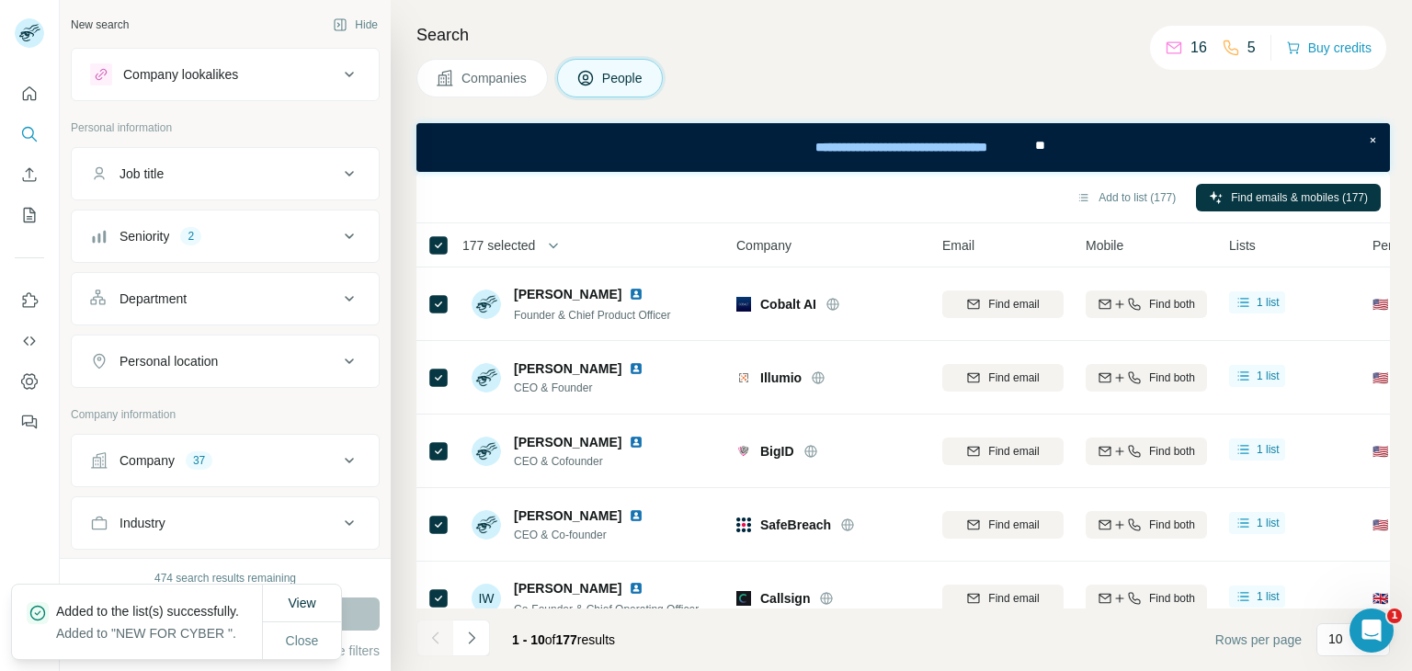
click at [338, 237] on icon at bounding box center [349, 236] width 22 height 22
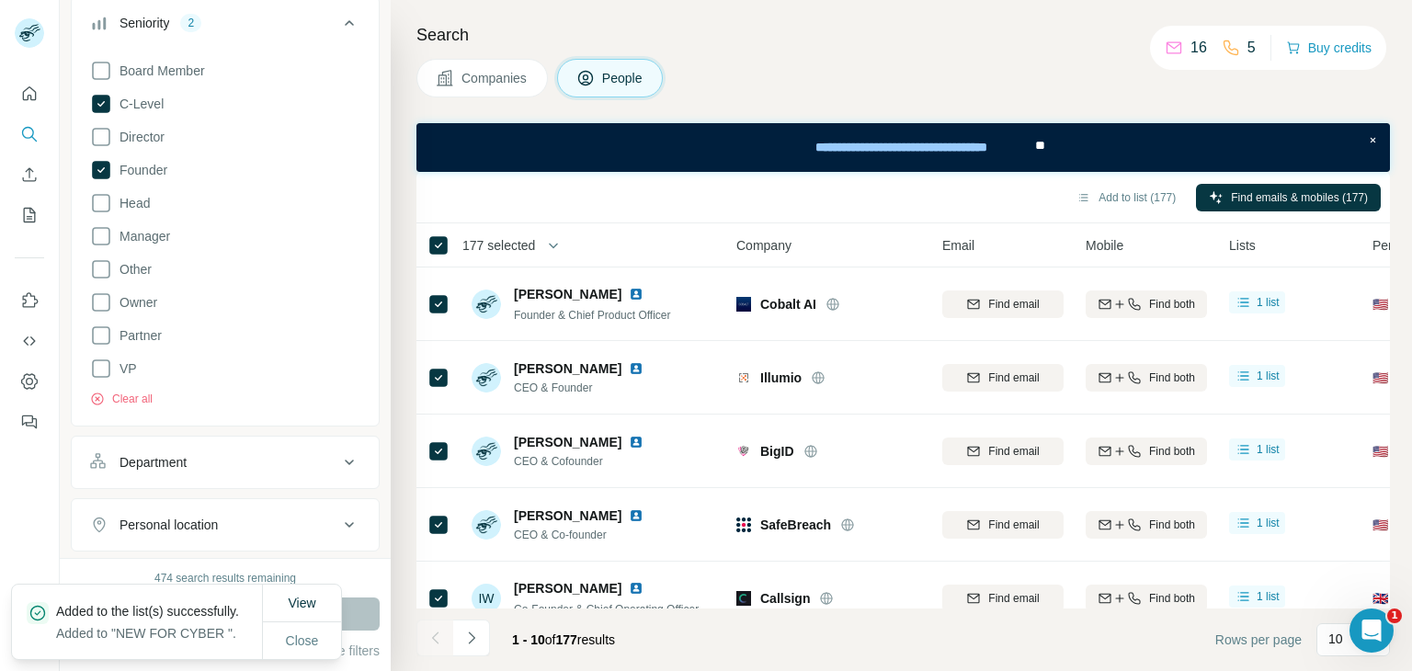
scroll to position [214, 0]
click at [99, 170] on icon at bounding box center [101, 169] width 18 height 18
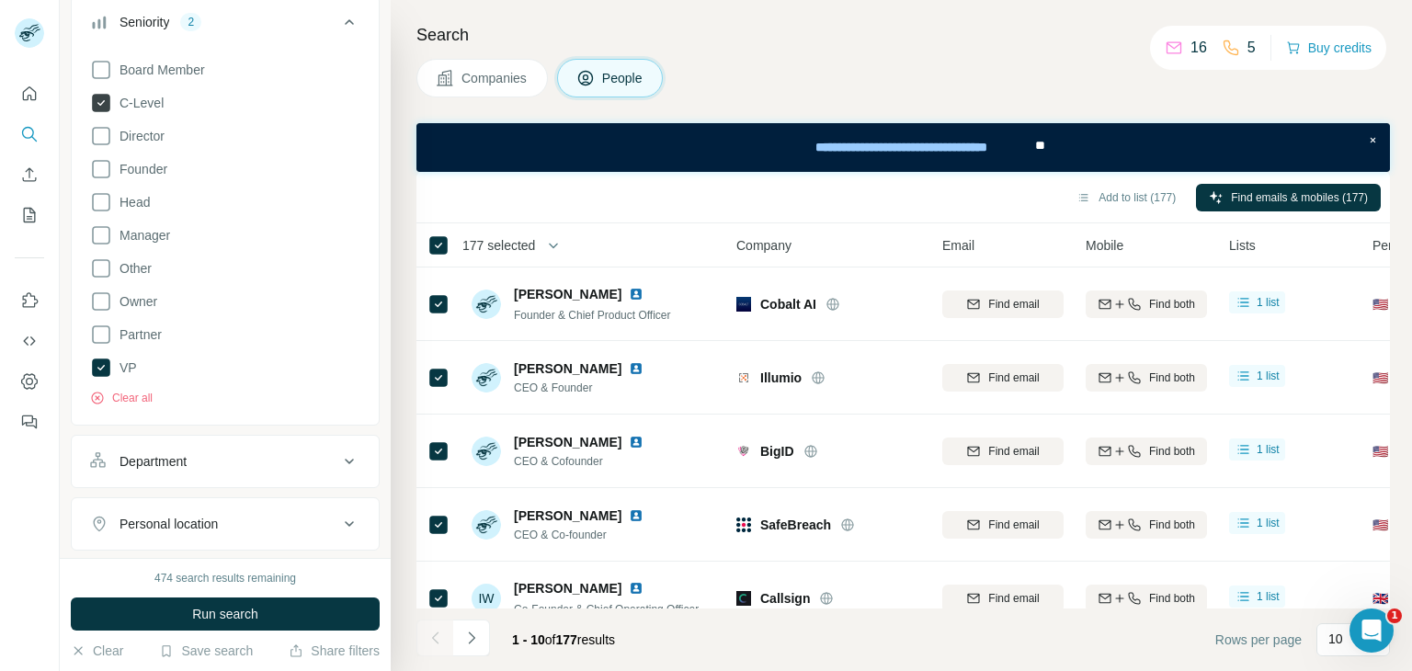
click at [109, 104] on icon at bounding box center [101, 103] width 18 height 18
click at [106, 131] on icon at bounding box center [101, 136] width 22 height 22
click at [214, 599] on button "Run search" at bounding box center [225, 613] width 309 height 33
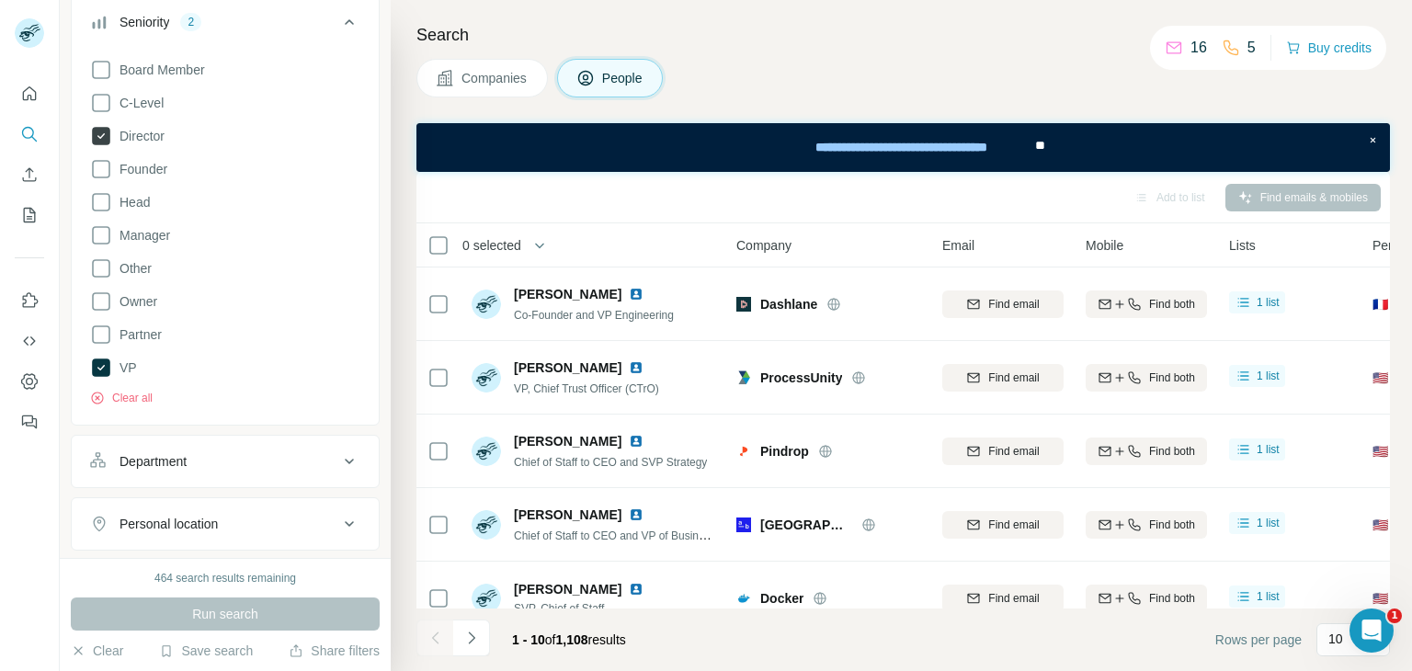
click at [94, 125] on icon at bounding box center [101, 136] width 22 height 22
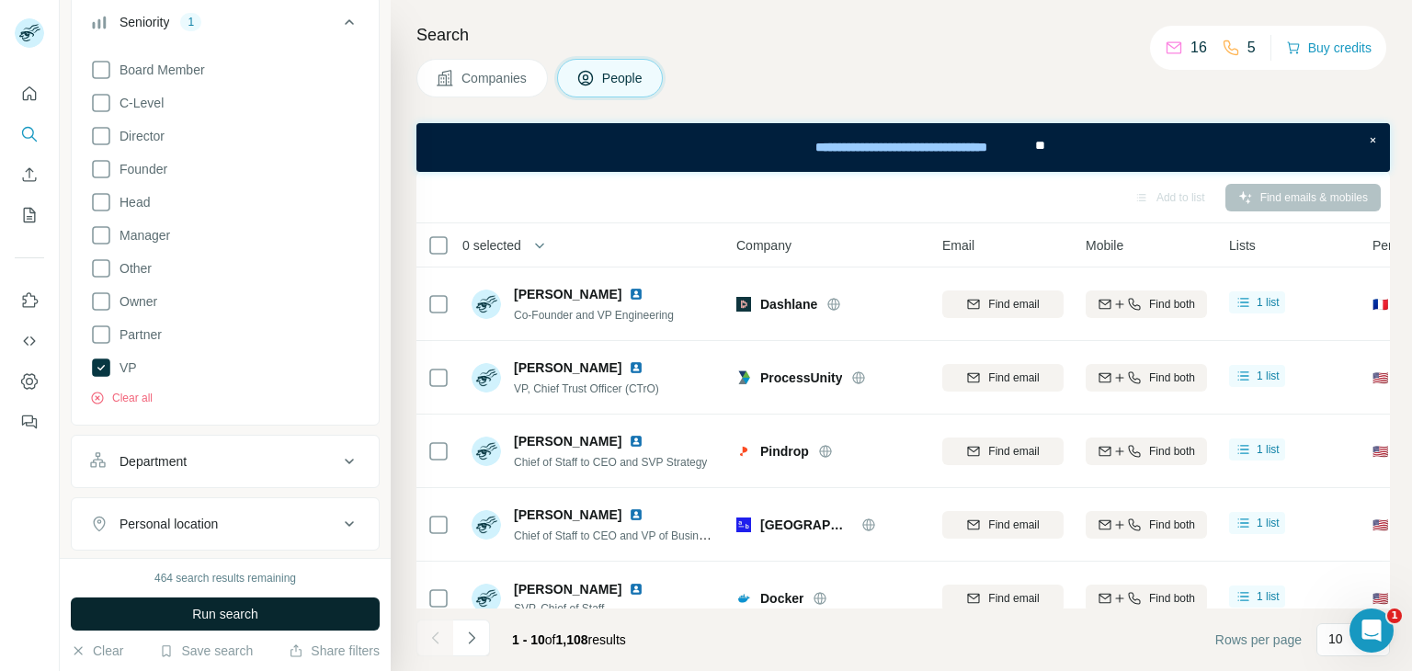
click at [183, 608] on button "Run search" at bounding box center [225, 613] width 309 height 33
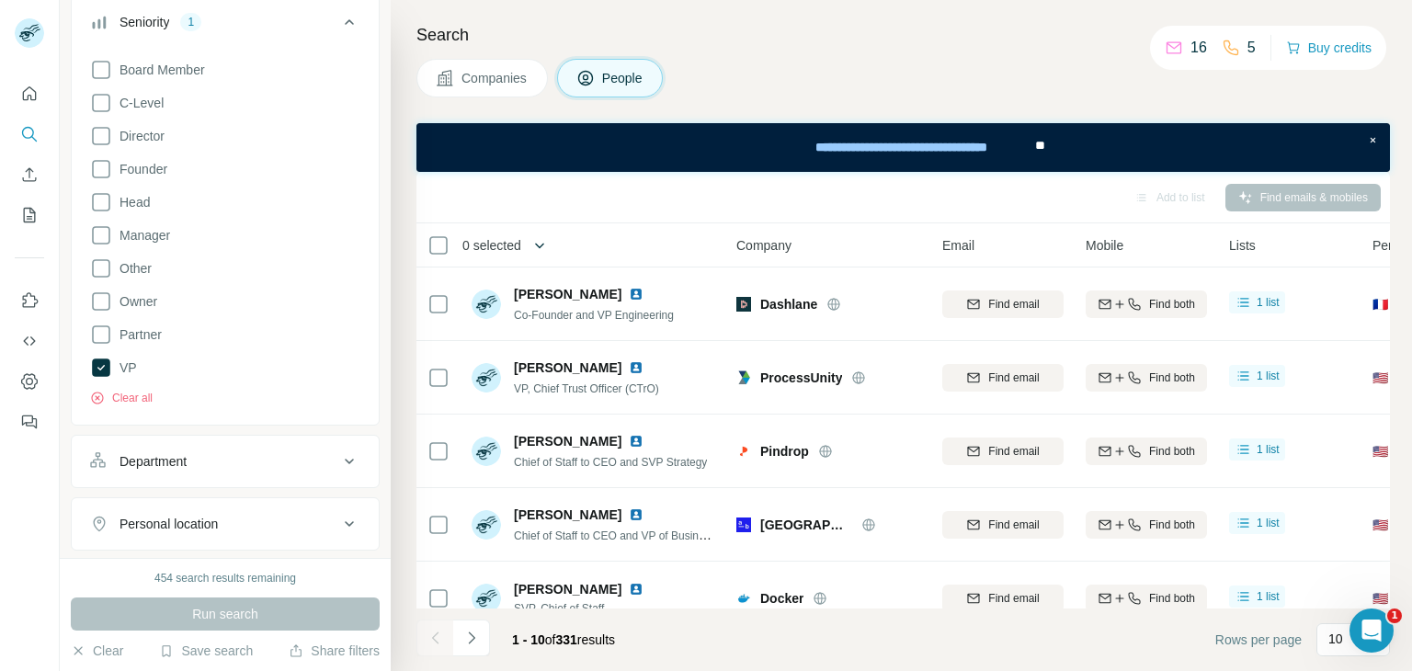
click at [548, 242] on button "button" at bounding box center [539, 245] width 37 height 37
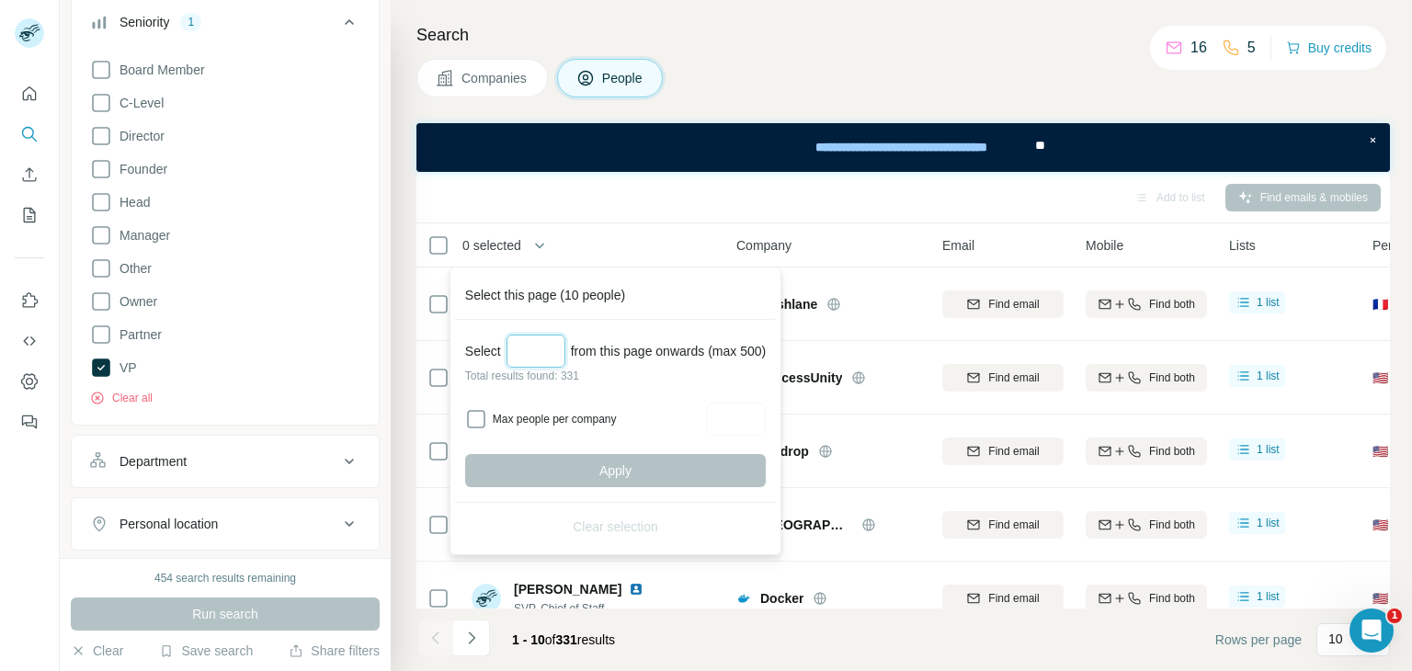
click at [546, 335] on input "Select a number (up to 500)" at bounding box center [535, 351] width 59 height 33
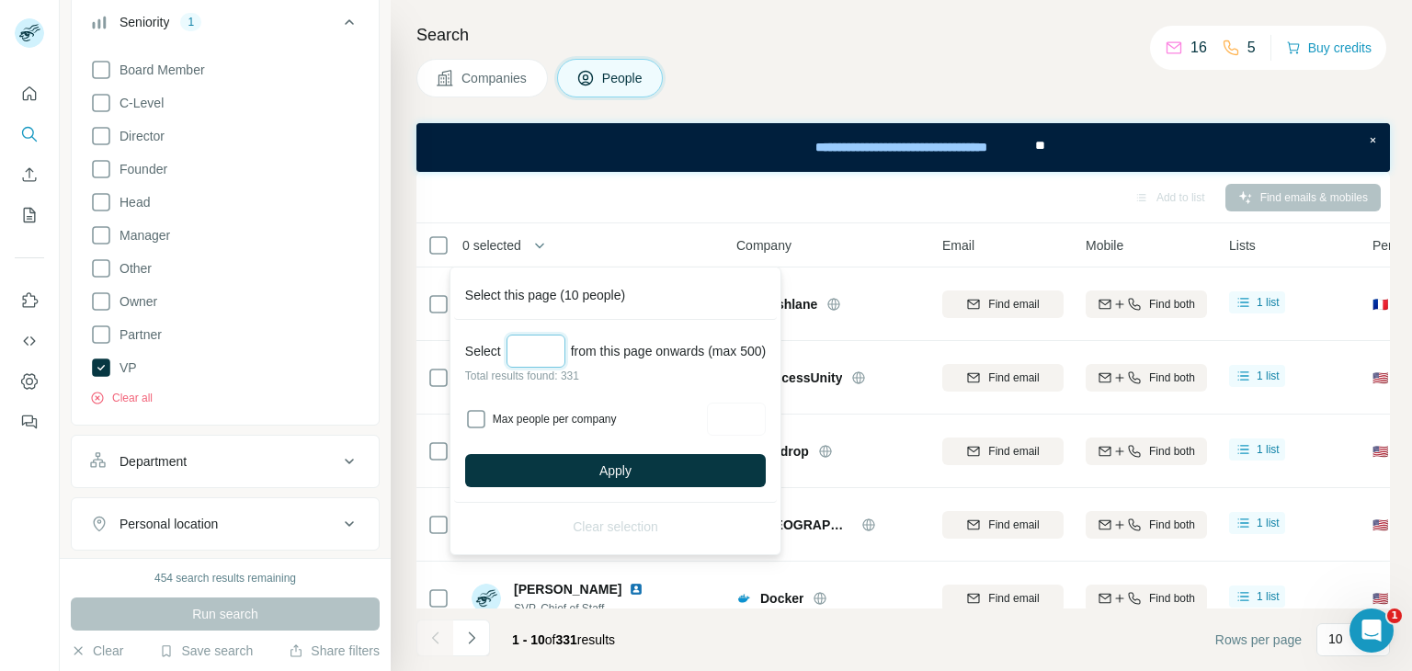
type input "***"
click at [590, 491] on div "Select *** from this page onwards (max 500) Total results found: 331 Max people…" at bounding box center [615, 411] width 323 height 183
click at [593, 479] on button "Apply" at bounding box center [615, 470] width 301 height 33
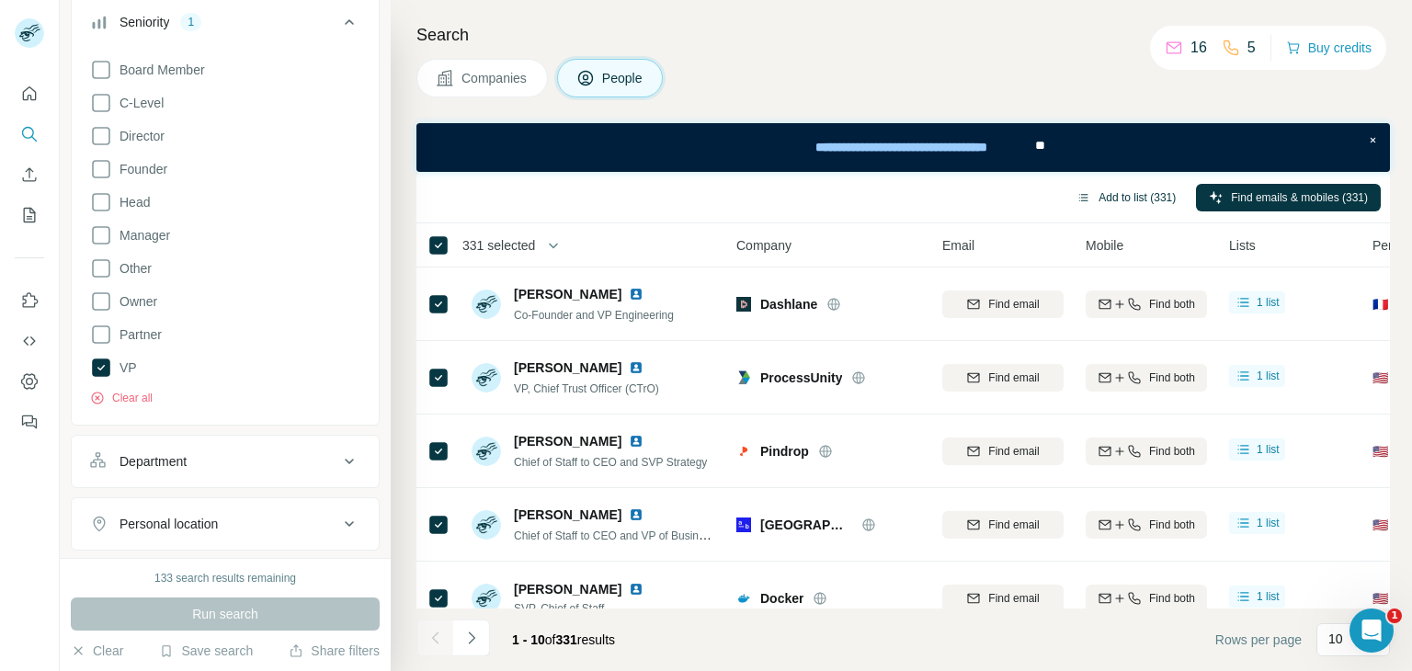
click at [1147, 200] on button "Add to list (331)" at bounding box center [1125, 198] width 125 height 28
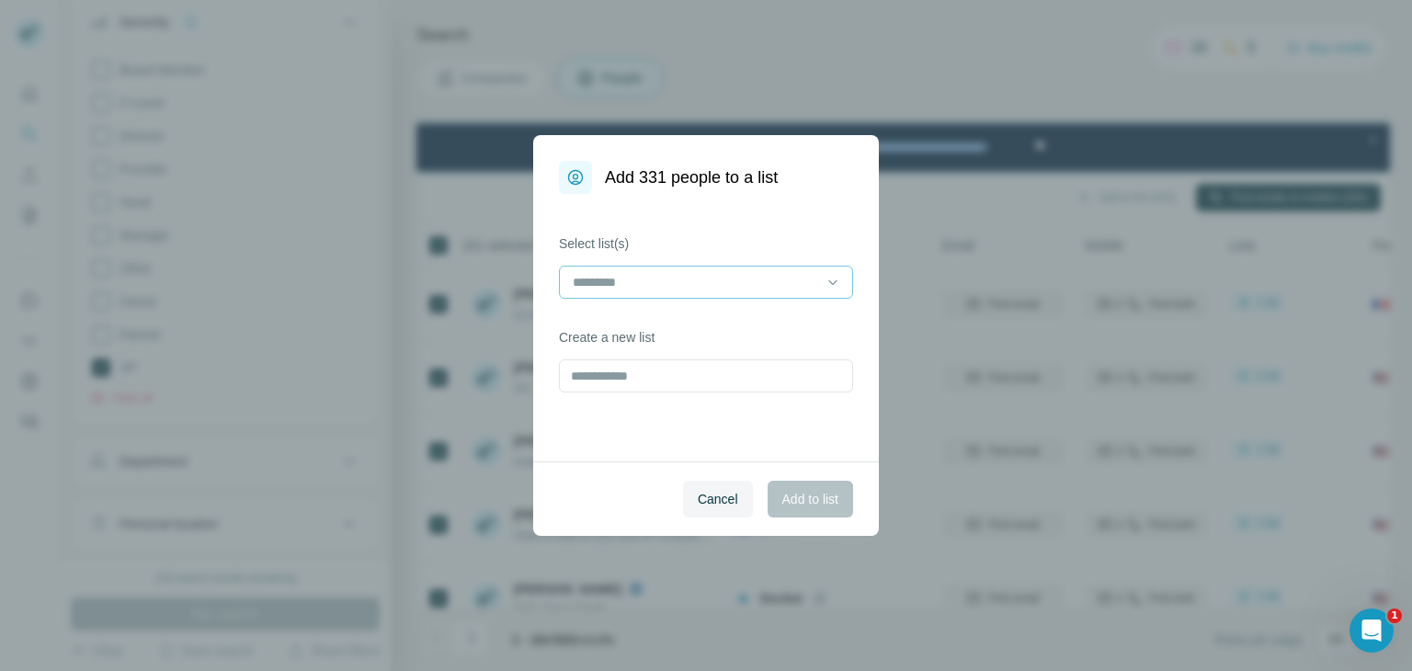
click at [727, 280] on input at bounding box center [695, 282] width 248 height 20
drag, startPoint x: 706, startPoint y: 330, endPoint x: 725, endPoint y: 333, distance: 19.5
click at [706, 329] on div "NEW FOR CYBER" at bounding box center [705, 323] width 263 height 18
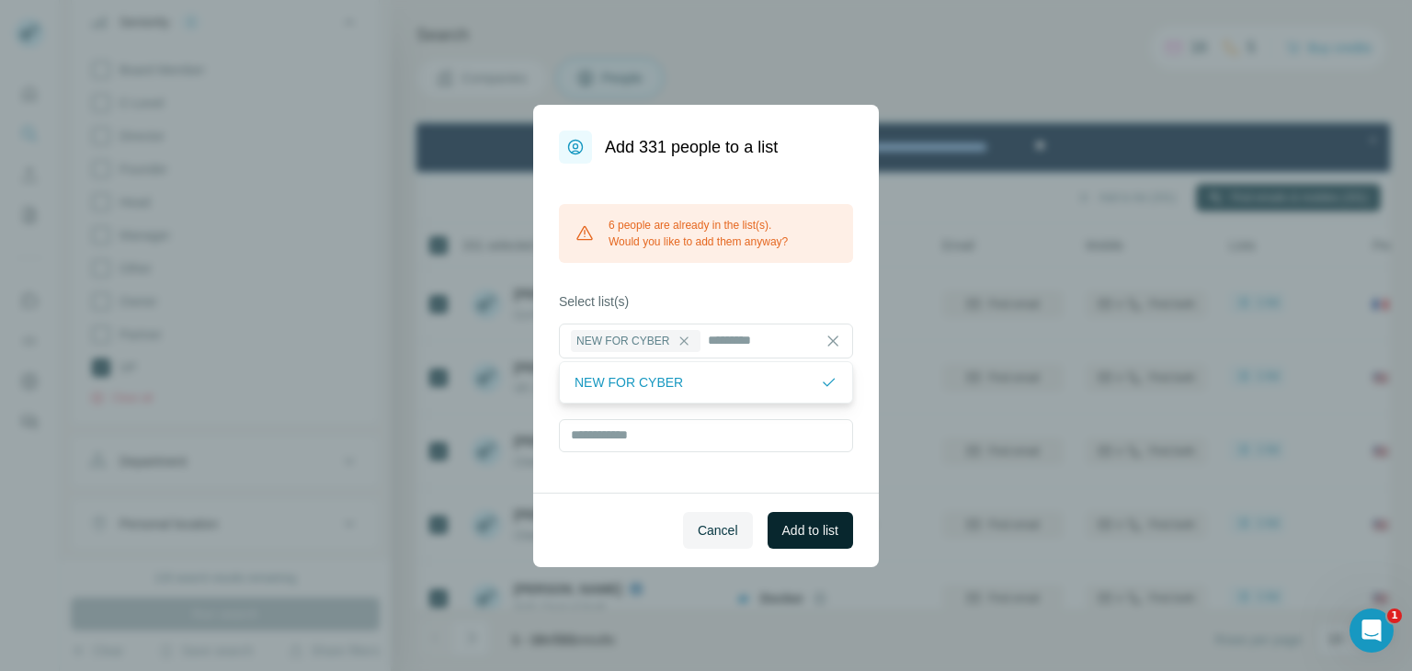
click at [816, 532] on span "Add to list" at bounding box center [810, 530] width 56 height 18
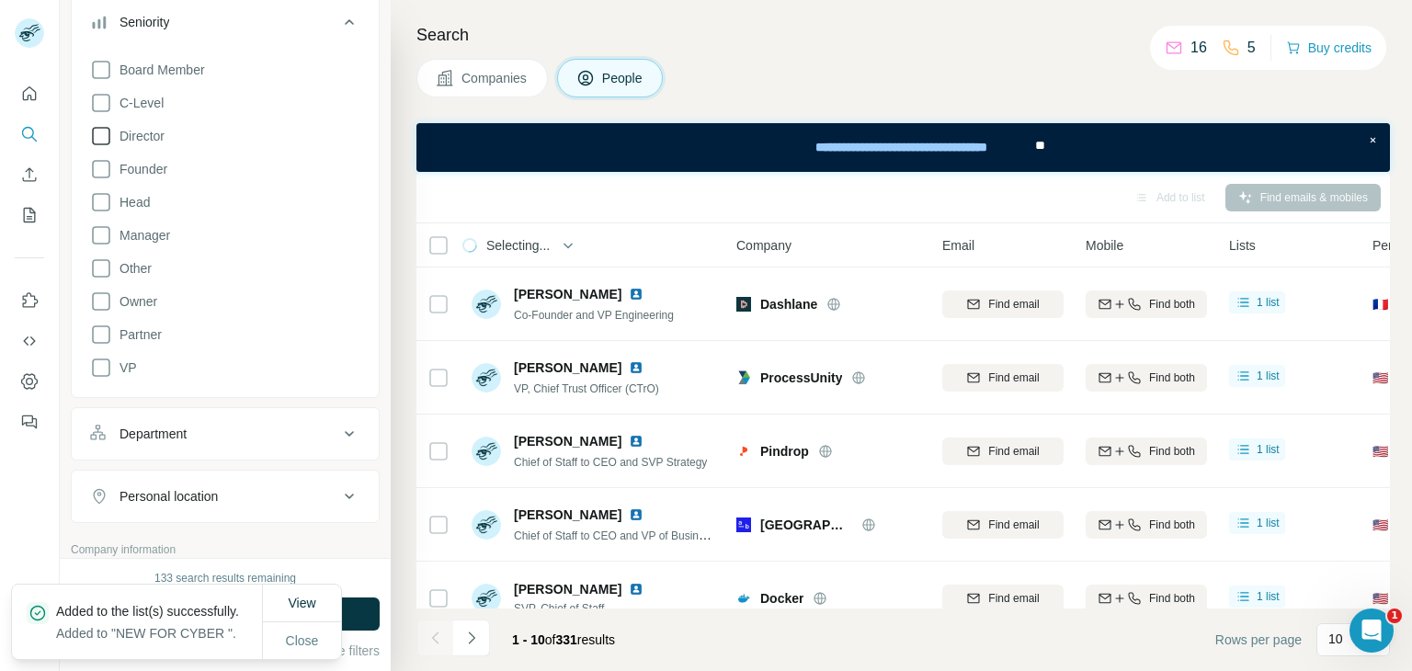
click at [106, 142] on icon at bounding box center [101, 136] width 18 height 18
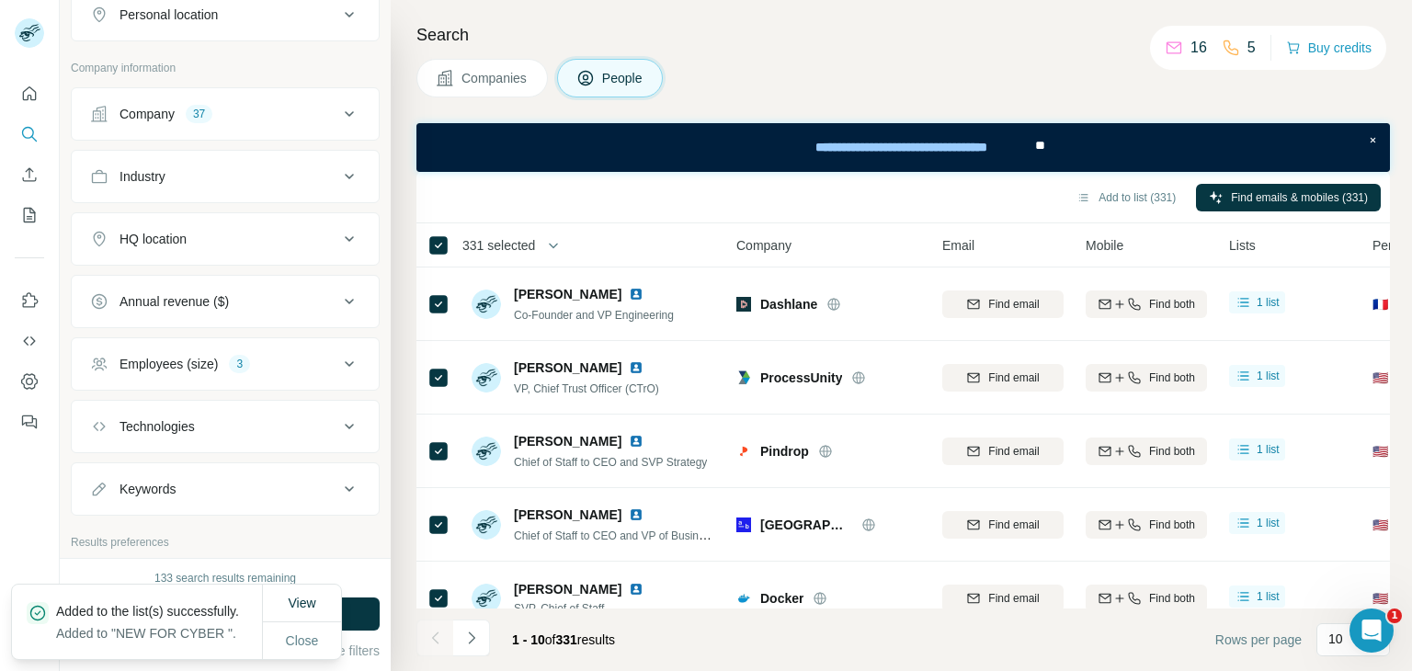
scroll to position [857, 0]
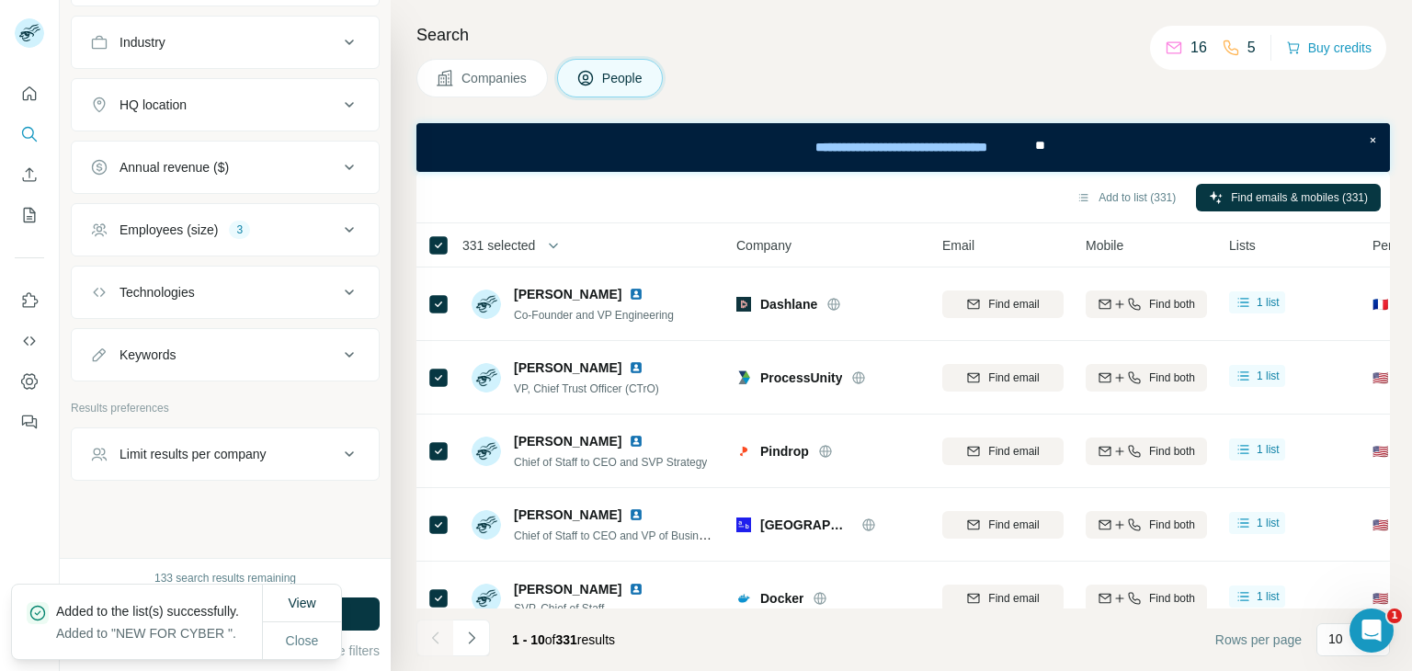
click at [338, 226] on icon at bounding box center [349, 230] width 22 height 22
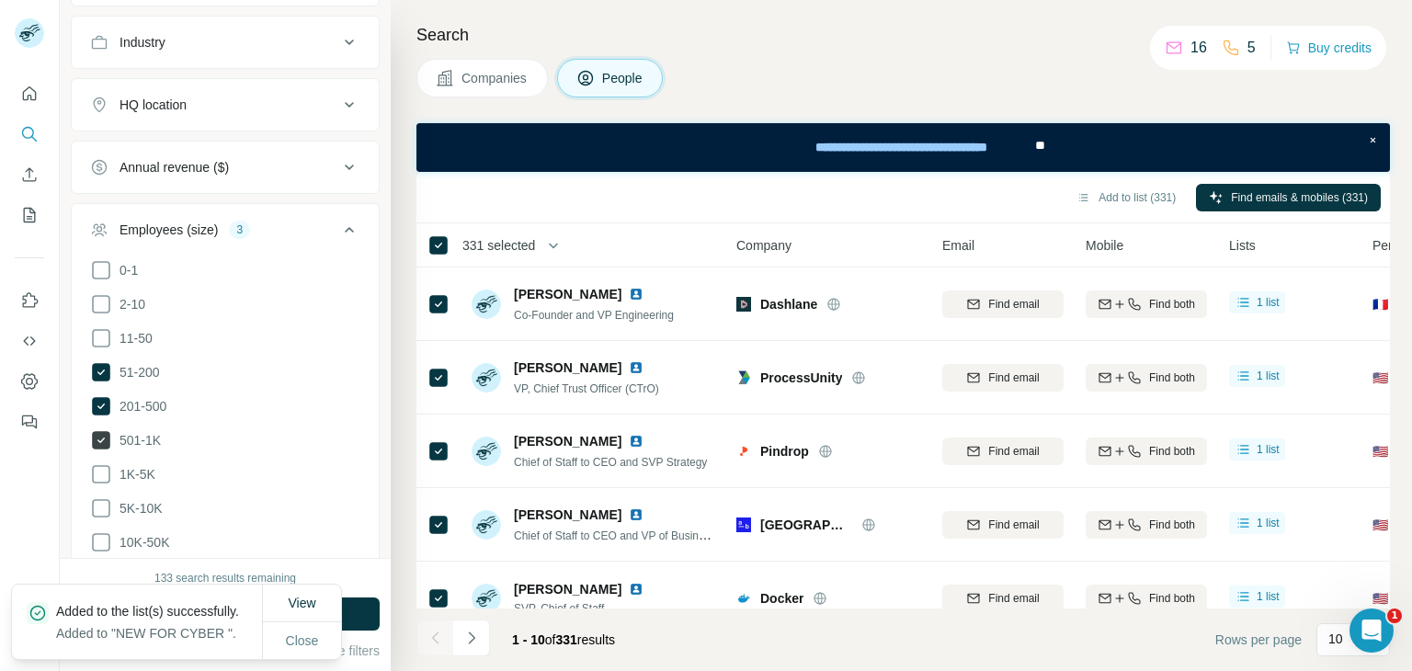
click at [106, 438] on icon at bounding box center [101, 440] width 18 height 18
click at [369, 613] on button "Run search" at bounding box center [225, 613] width 309 height 33
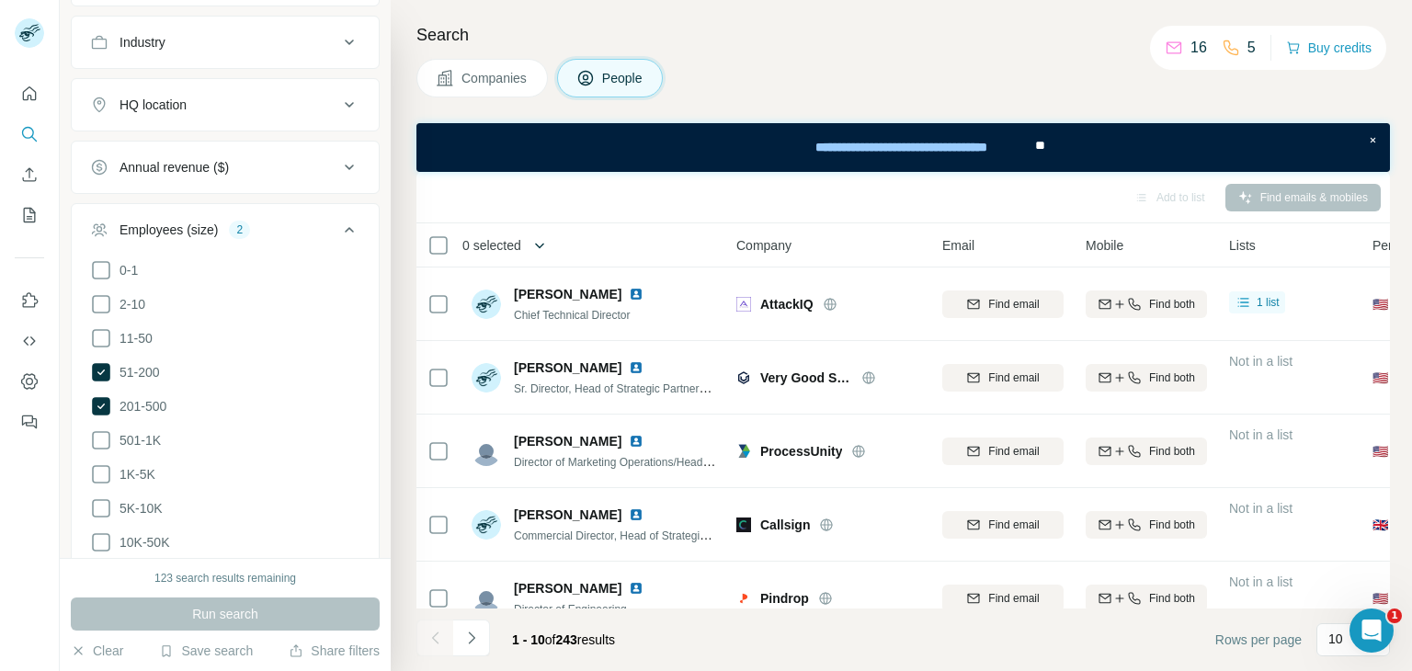
click at [528, 245] on button "button" at bounding box center [539, 245] width 37 height 37
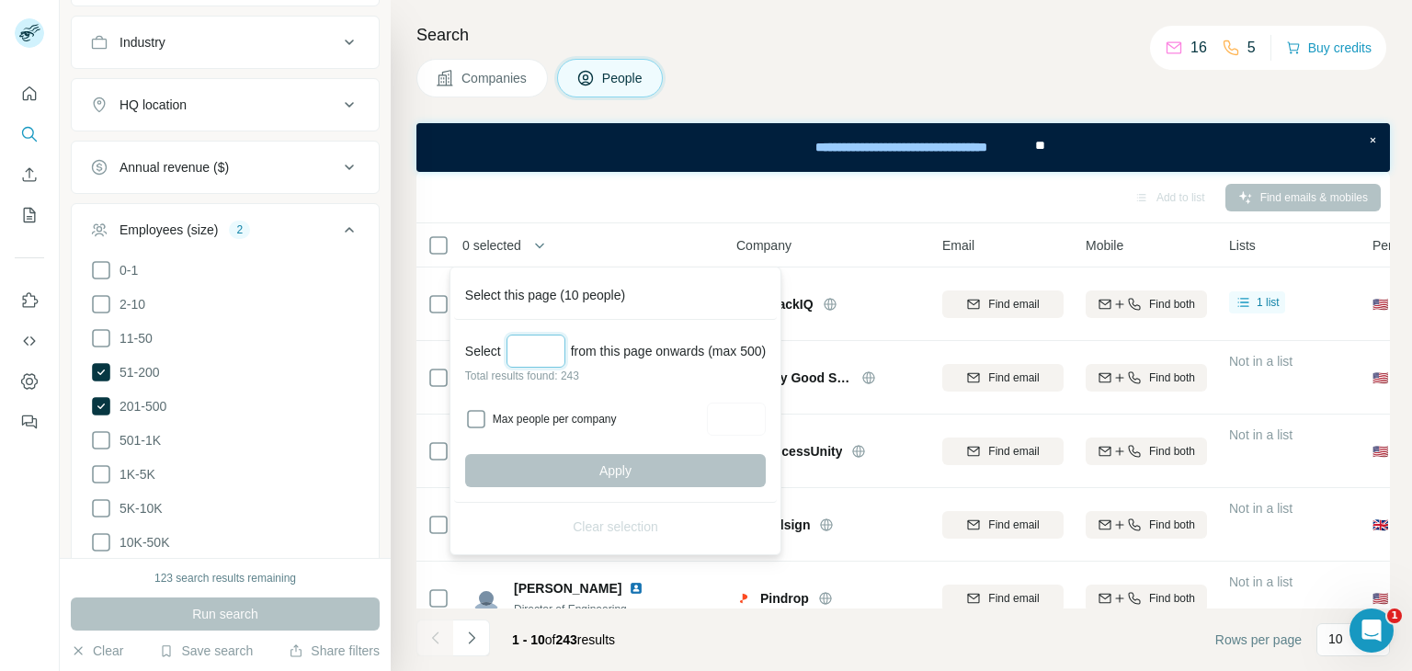
click at [537, 339] on input "Select a number (up to 500)" at bounding box center [535, 351] width 59 height 33
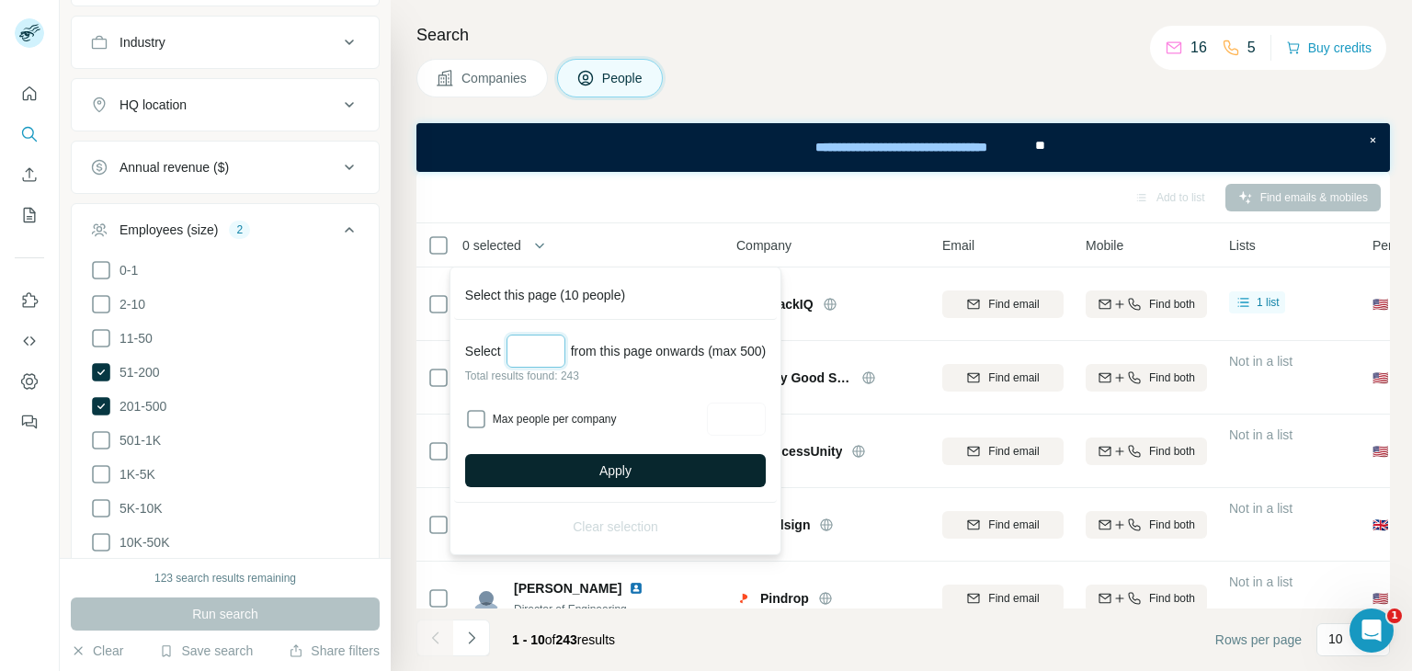
type input "***"
click at [642, 468] on button "Apply" at bounding box center [615, 470] width 301 height 33
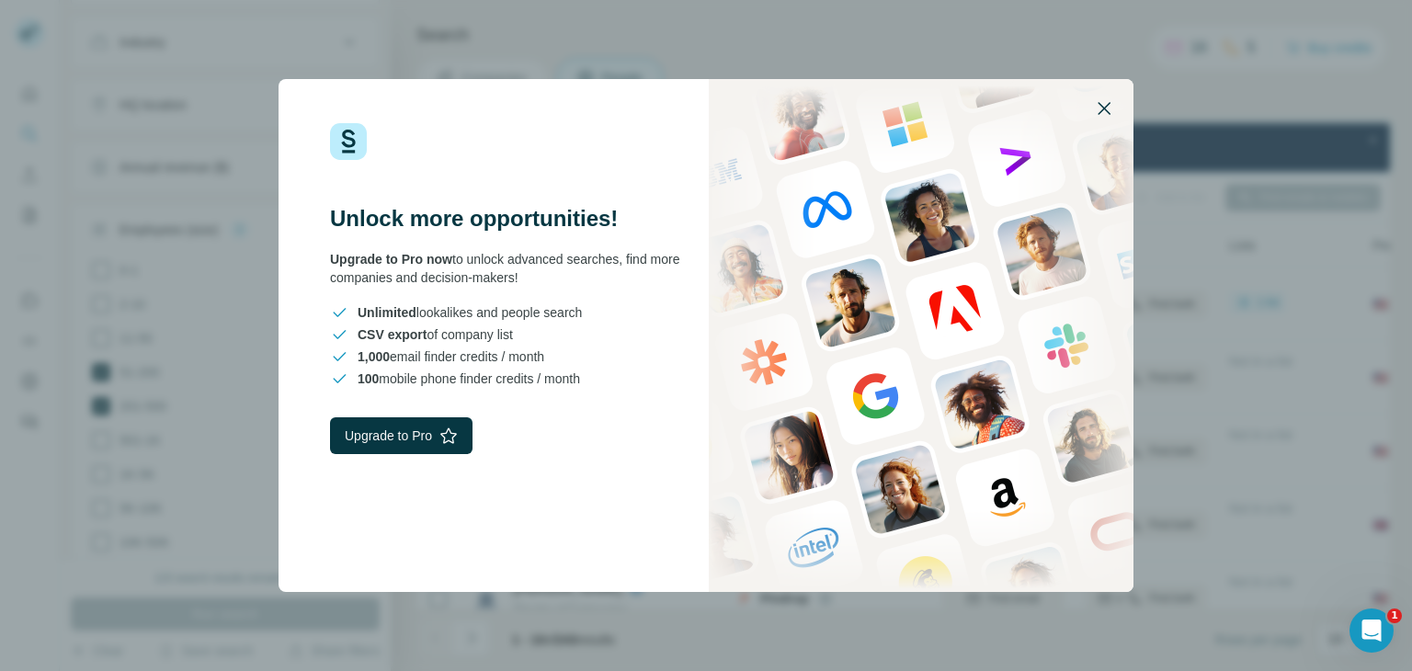
click at [1092, 99] on button "button" at bounding box center [1104, 108] width 44 height 44
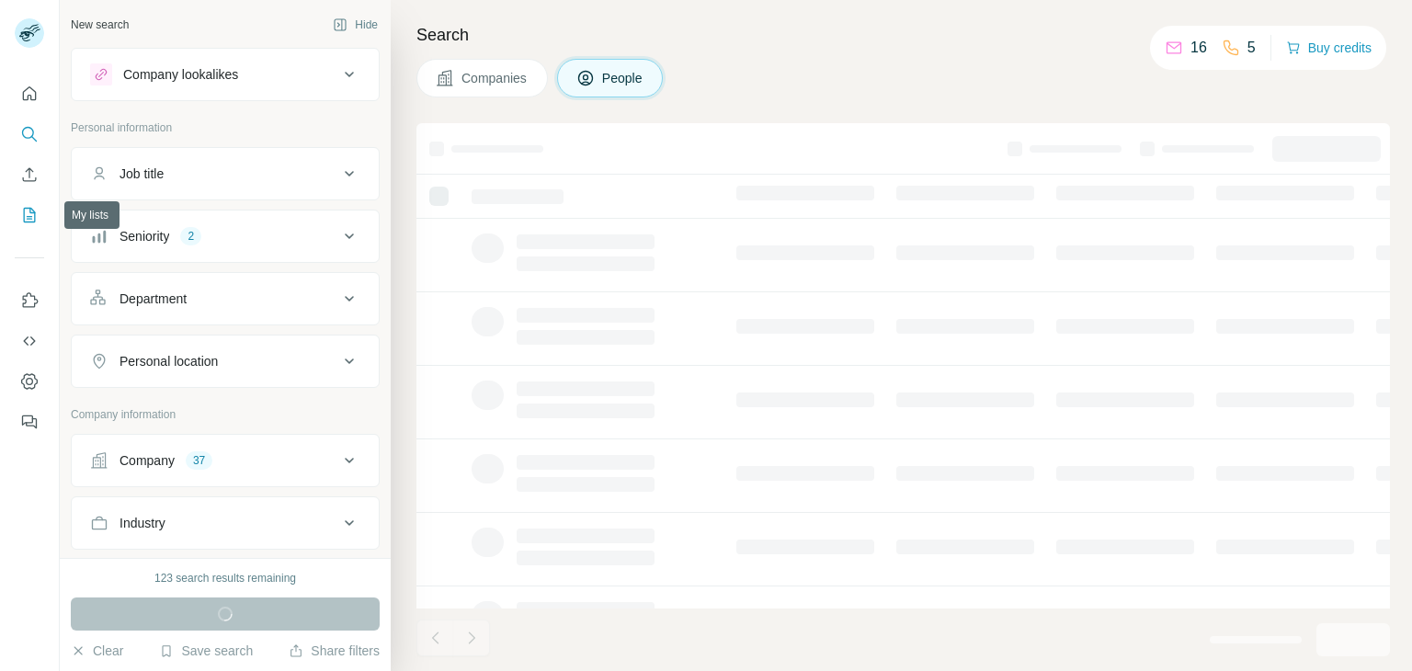
click at [28, 208] on icon "My lists" at bounding box center [30, 215] width 12 height 15
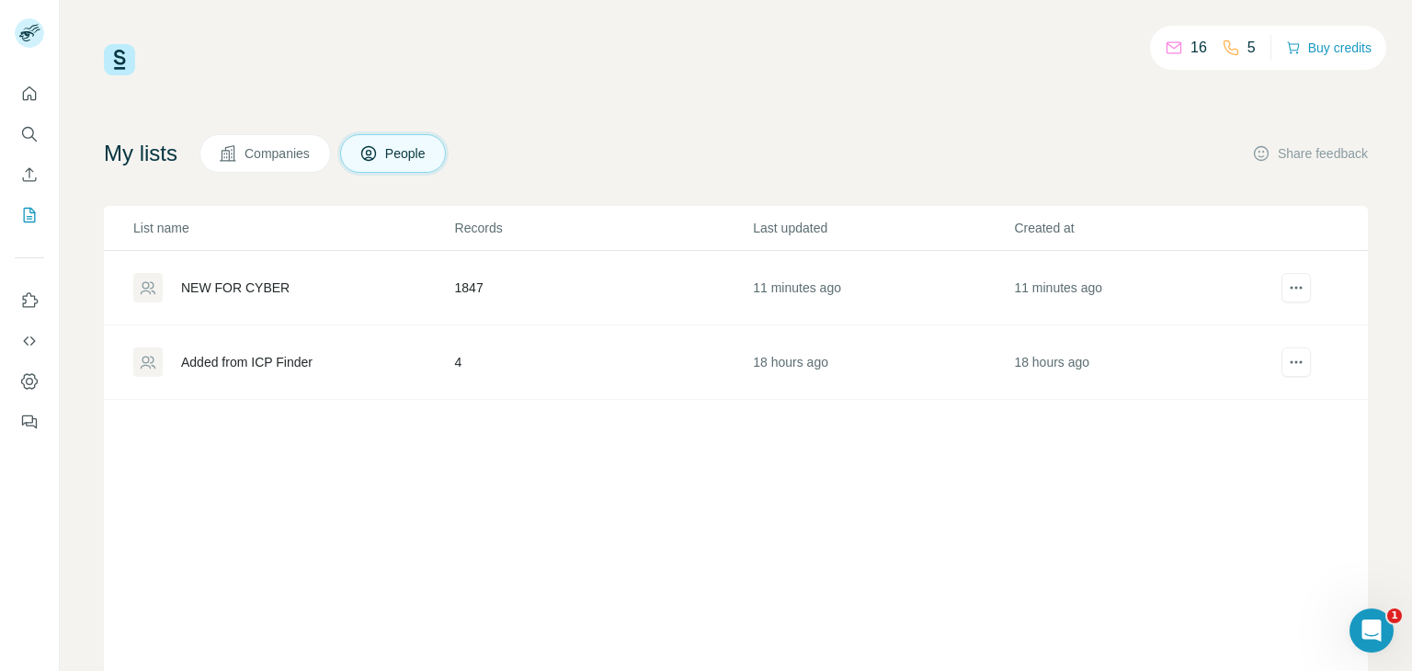
click at [268, 290] on div "NEW FOR CYBER" at bounding box center [235, 287] width 108 height 18
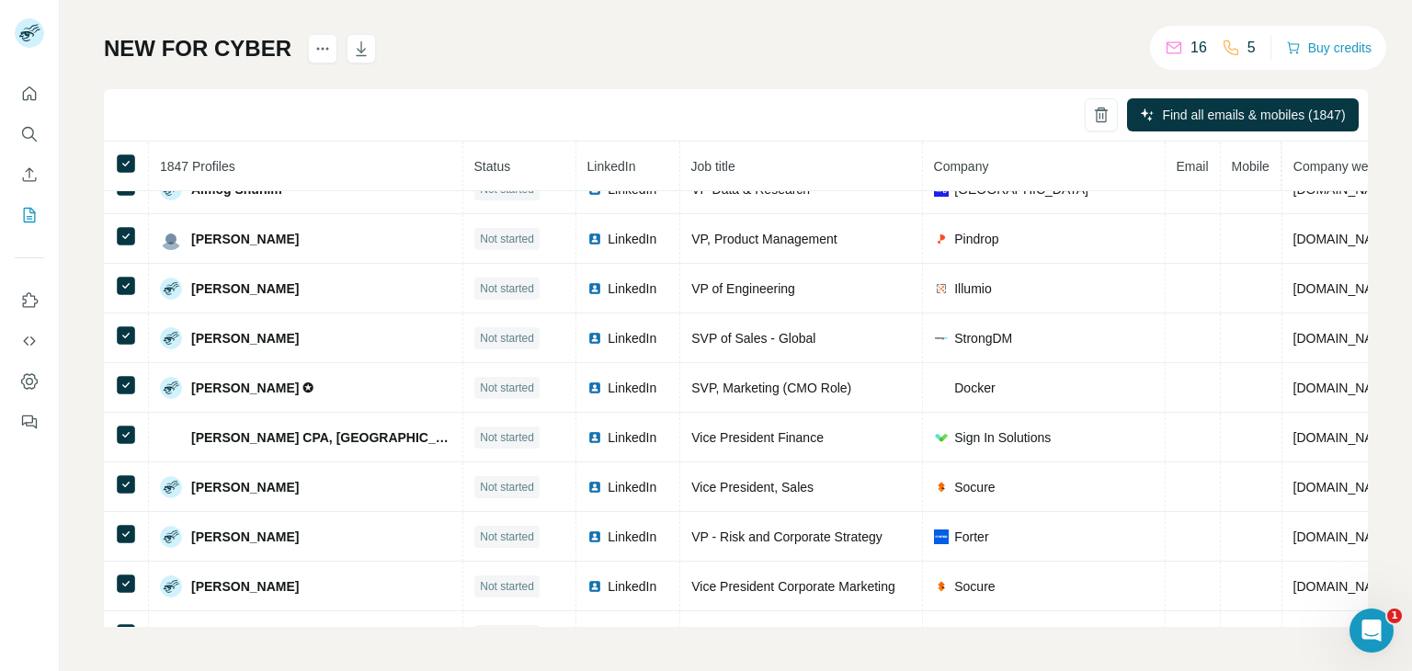
scroll to position [1073, 0]
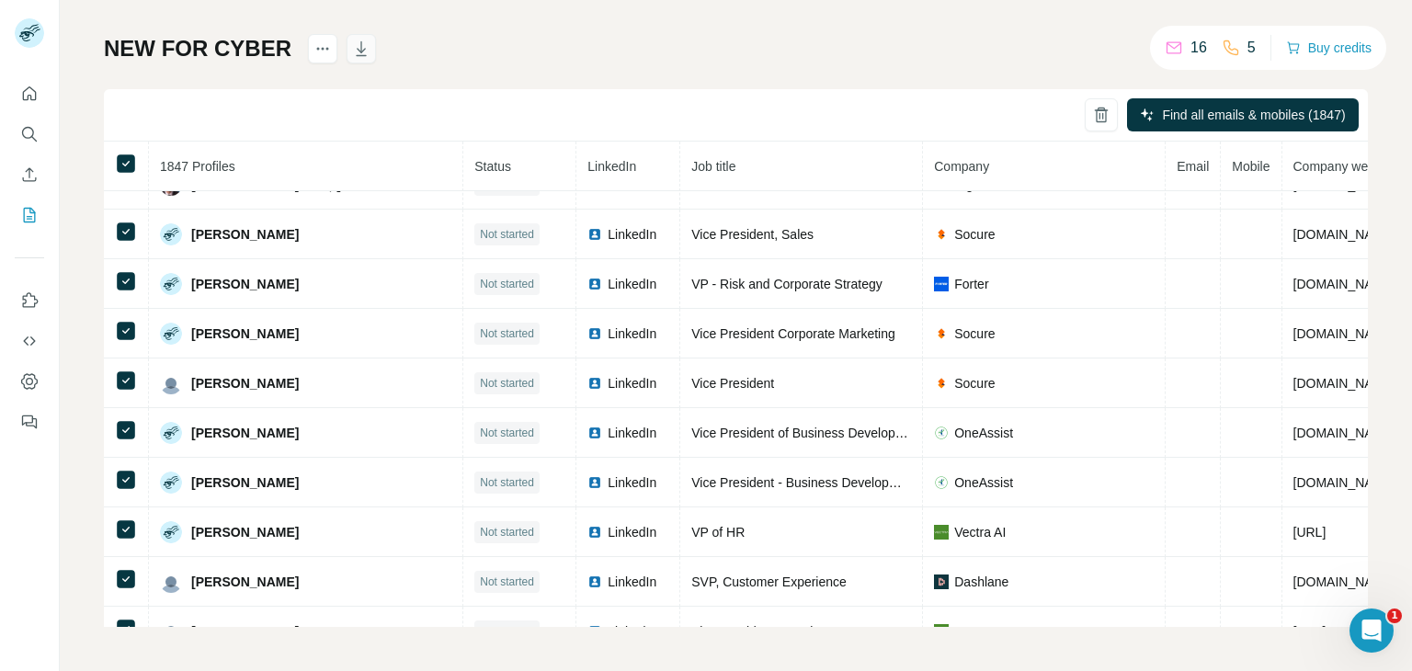
click at [362, 52] on icon "button" at bounding box center [361, 49] width 18 height 18
